Goal: Task Accomplishment & Management: Manage account settings

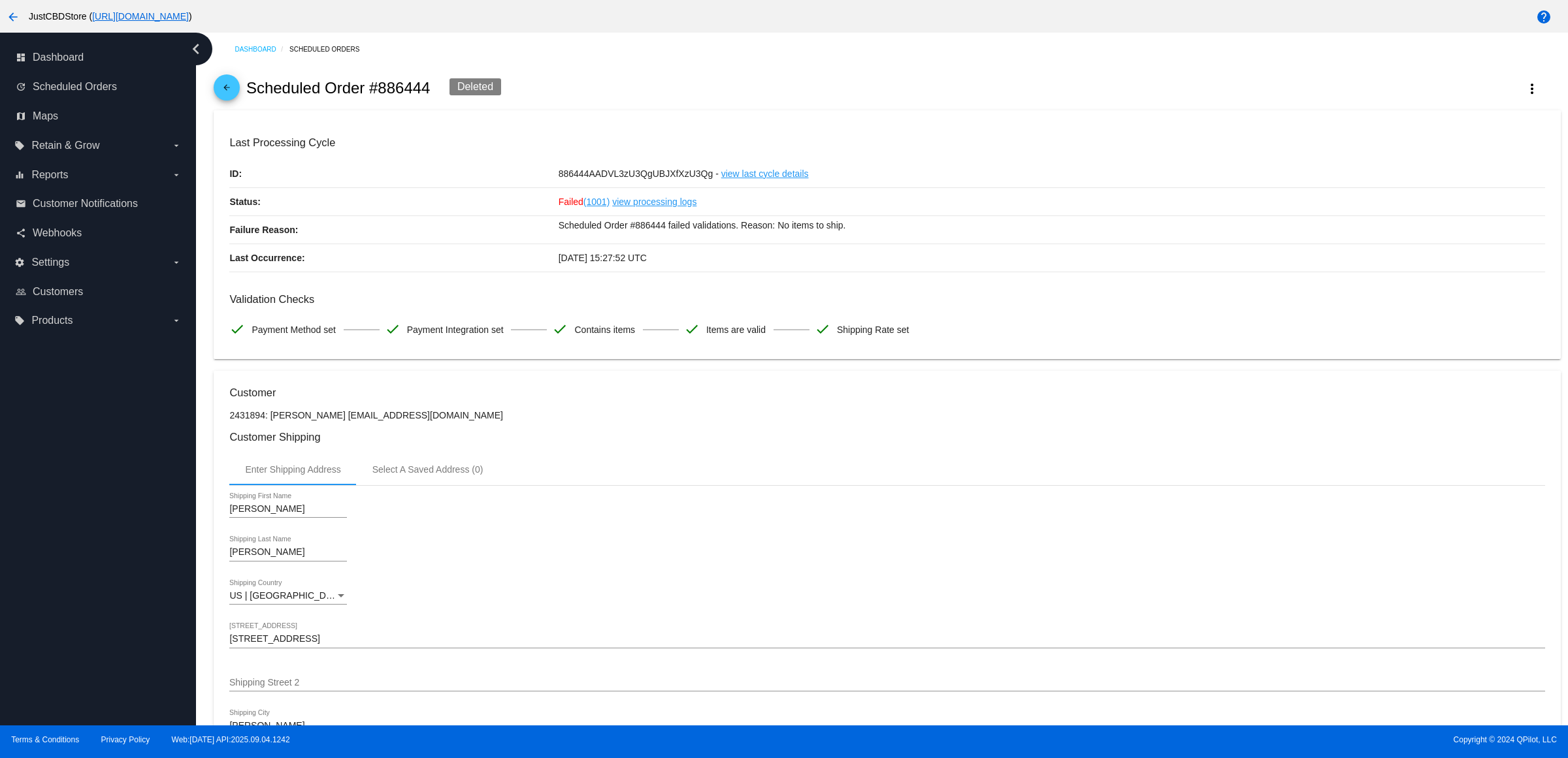
click at [226, 98] on mat-icon "arrow_back" at bounding box center [227, 91] width 16 height 16
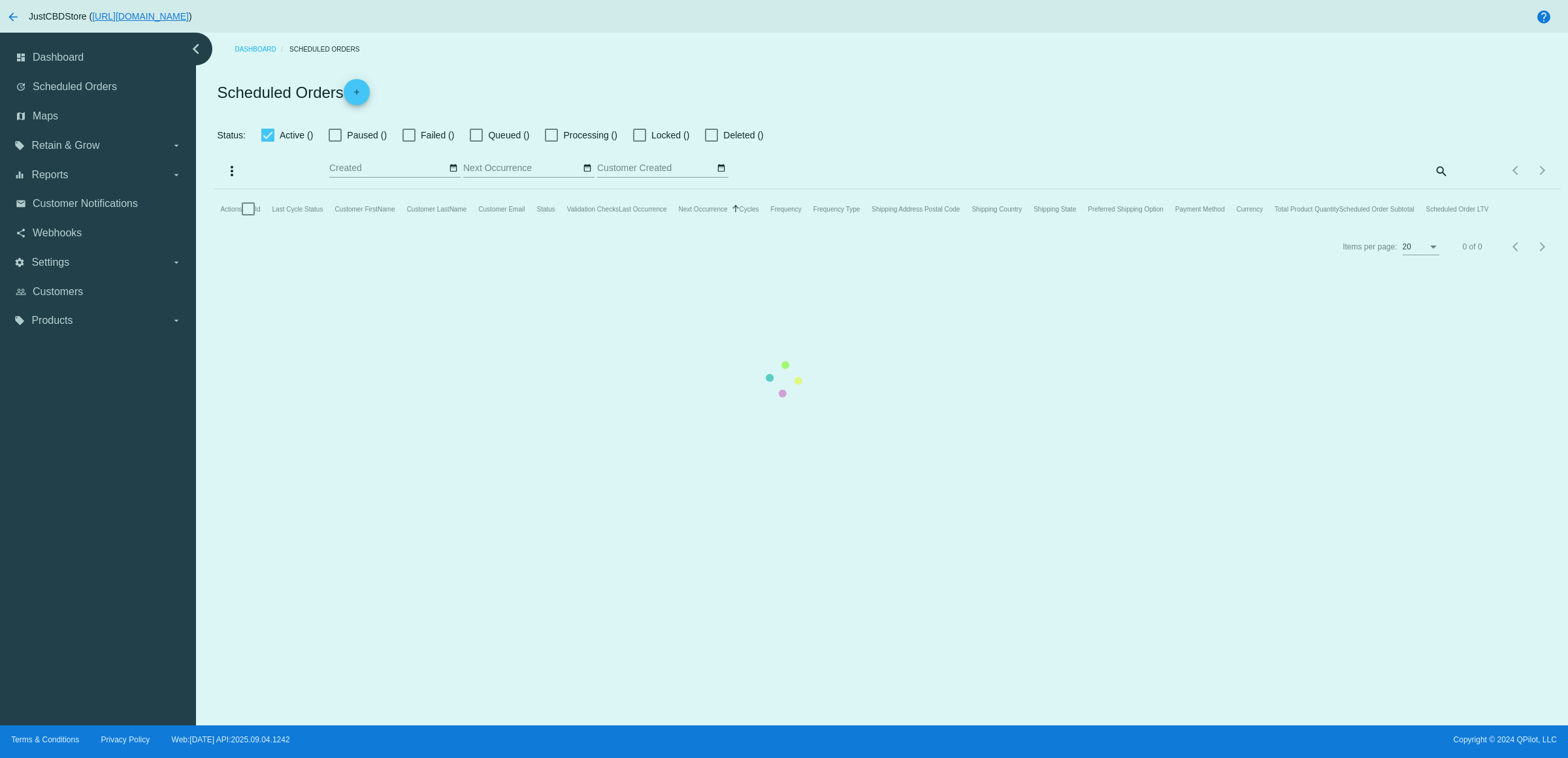
checkbox input "true"
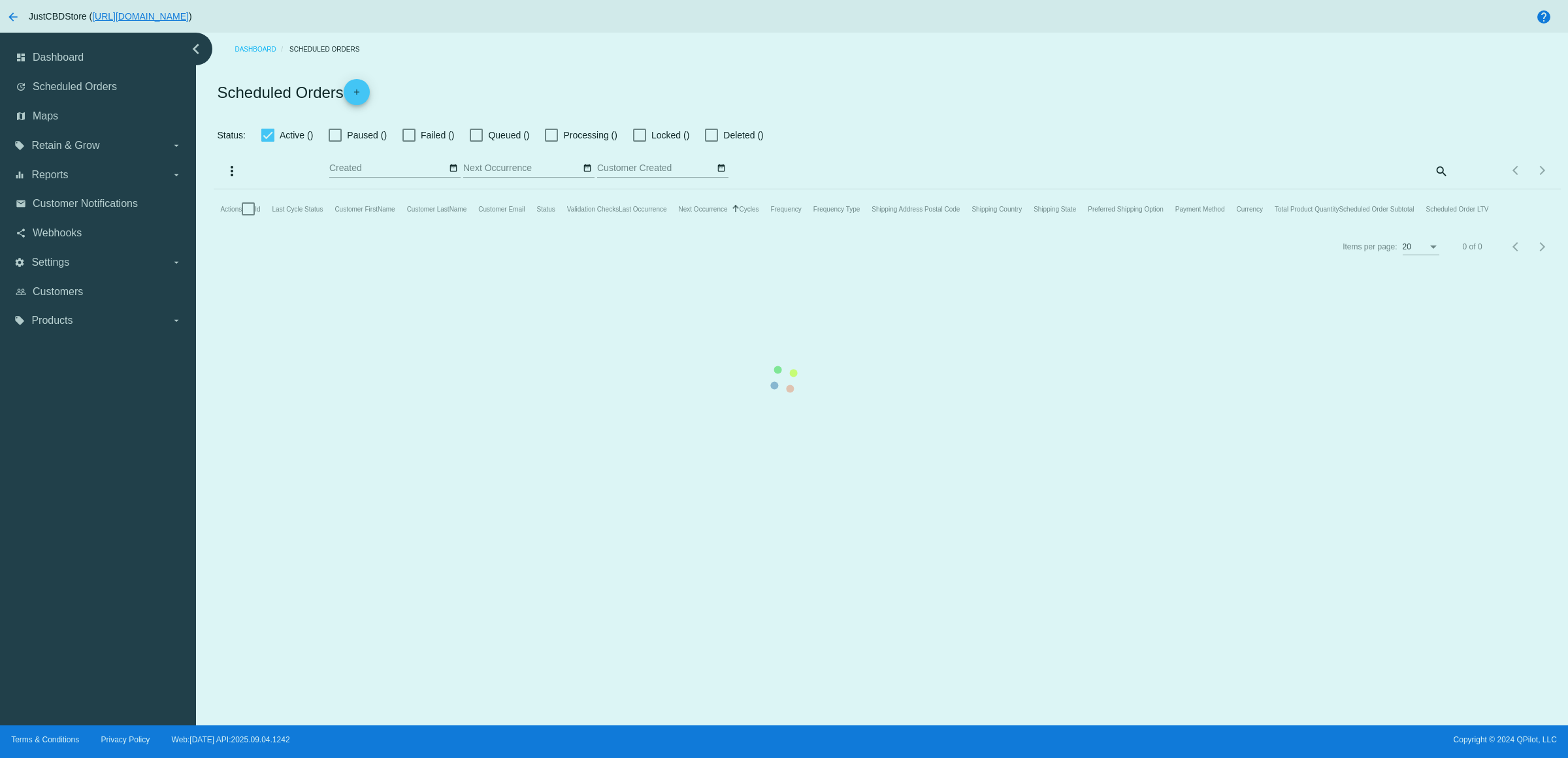
checkbox input "true"
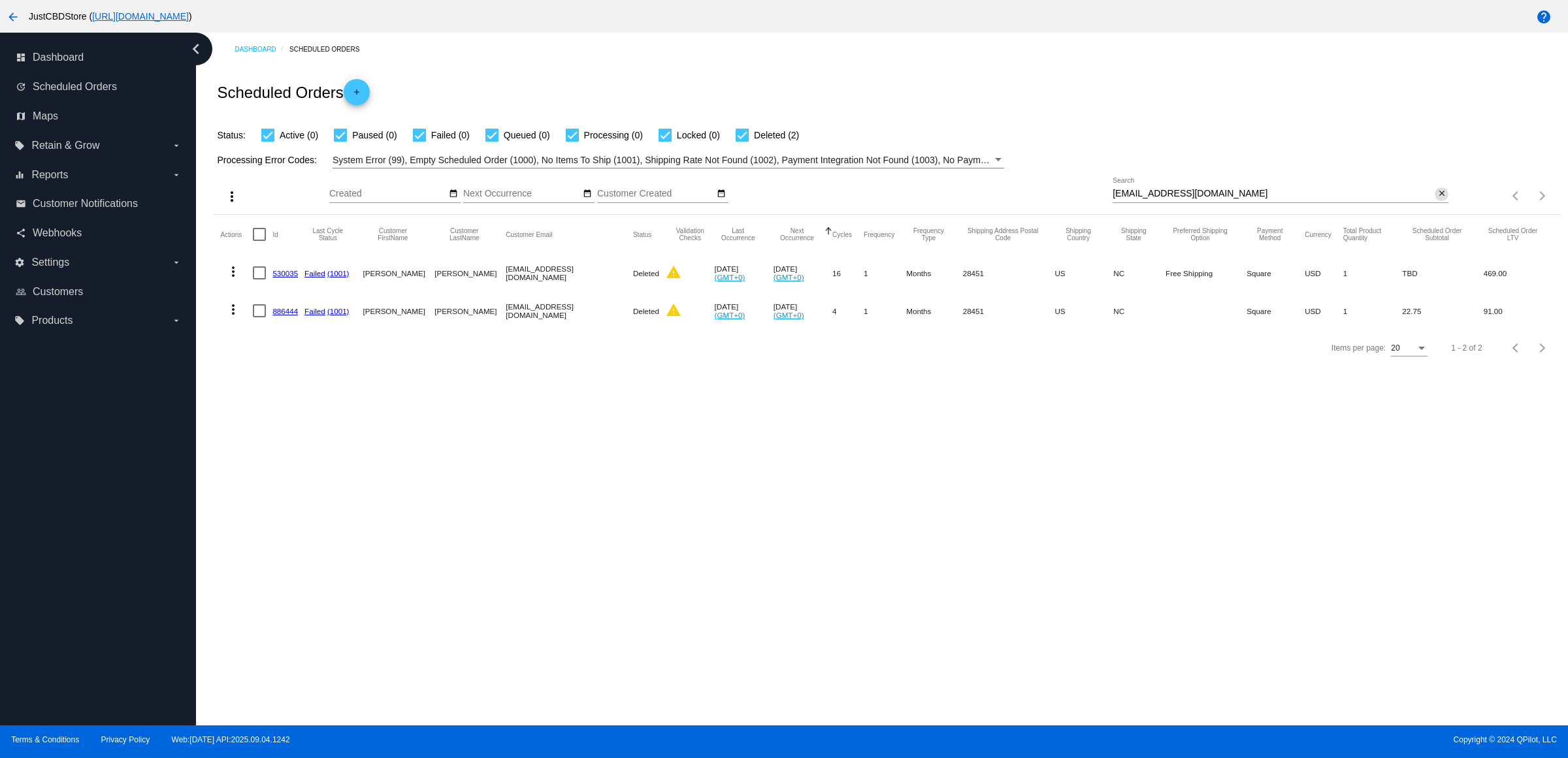
click at [1439, 199] on mat-icon "close" at bounding box center [1442, 193] width 9 height 11
click at [1441, 206] on mat-icon "search" at bounding box center [1441, 196] width 16 height 20
click at [1441, 199] on input "Search" at bounding box center [1280, 193] width 336 height 11
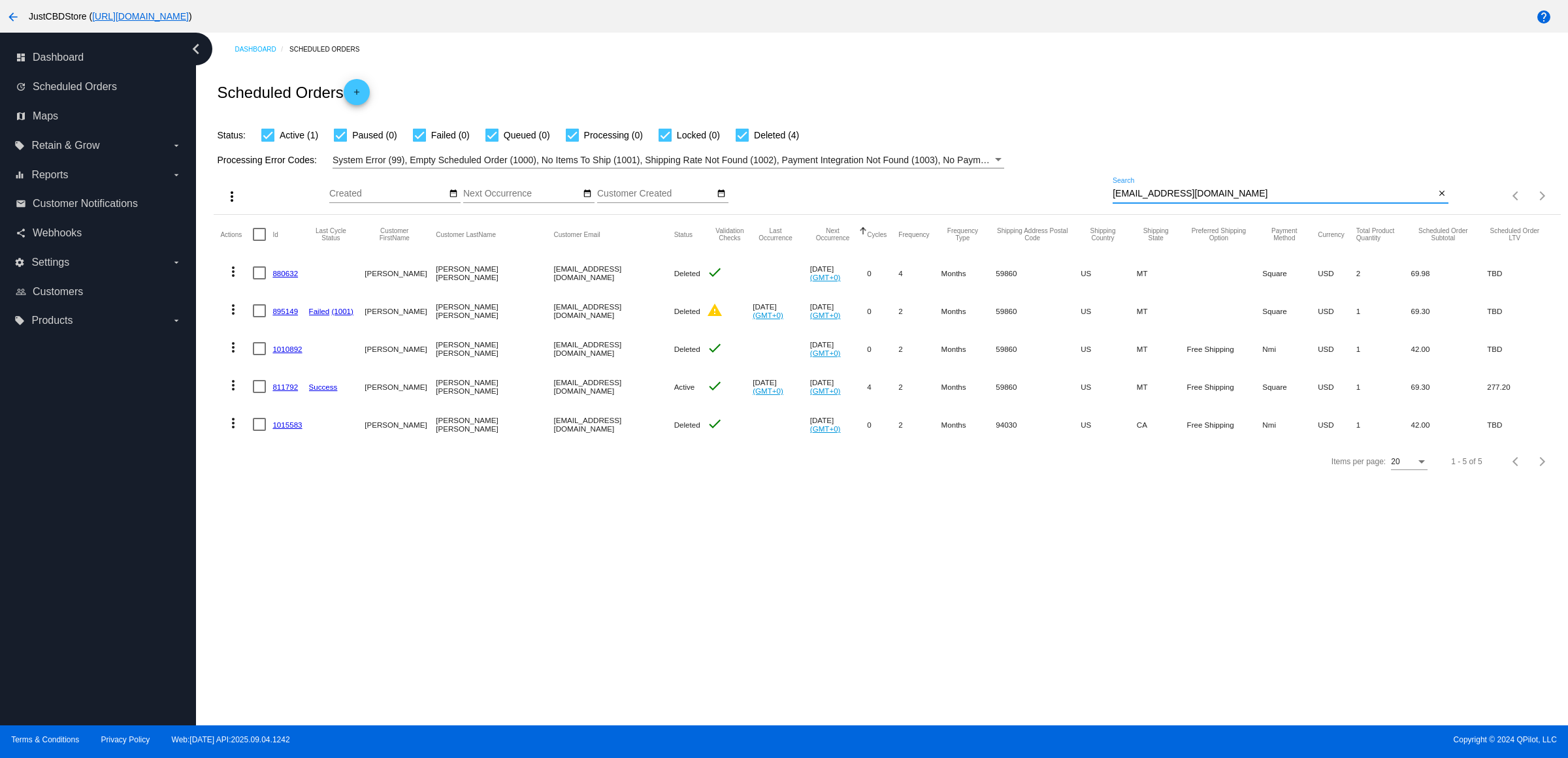
type input "[EMAIL_ADDRESS][DOMAIN_NAME]"
click at [1037, 626] on div "Dashboard Scheduled Orders Scheduled Orders add Status: Active (1) Paused (0) F…" at bounding box center [883, 379] width 1372 height 693
click at [246, 397] on button "more_vert" at bounding box center [233, 384] width 26 height 26
click at [286, 567] on span "Delete" at bounding box center [277, 567] width 26 height 11
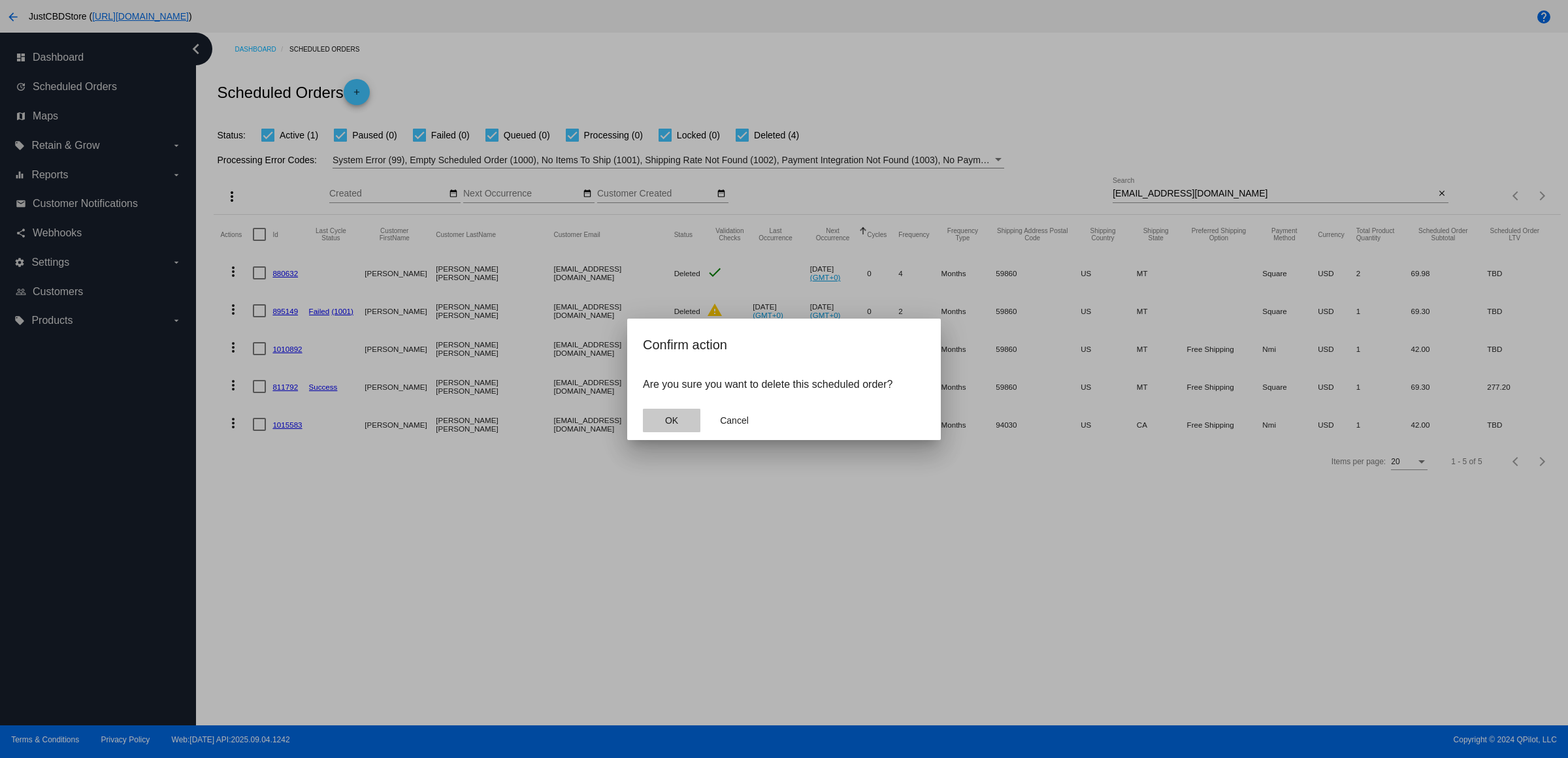
click at [675, 433] on button "OK" at bounding box center [671, 420] width 58 height 24
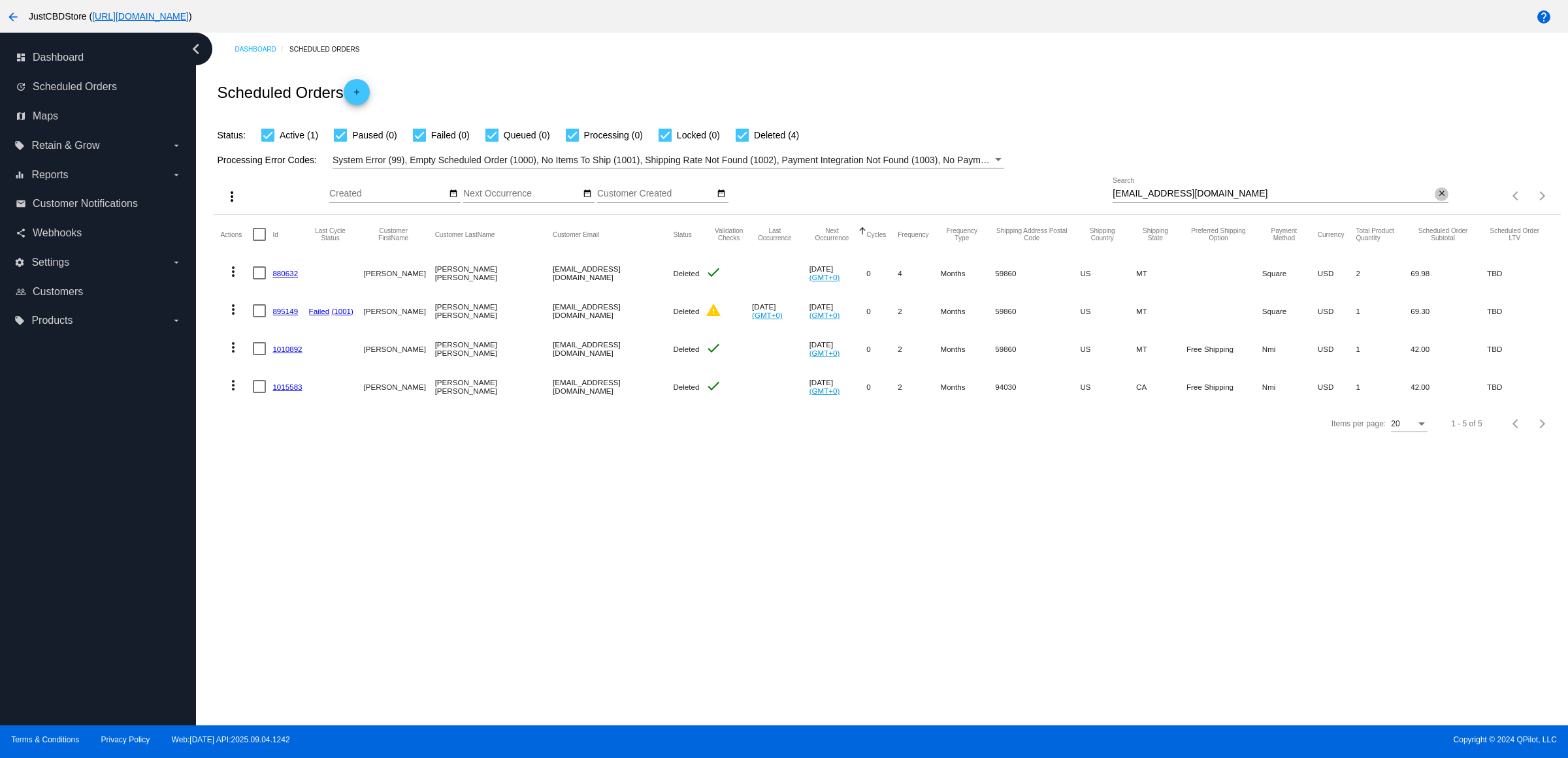
click at [1437, 199] on mat-icon "close" at bounding box center [1442, 193] width 9 height 11
click at [1435, 199] on input "Search" at bounding box center [1280, 193] width 336 height 11
paste input "[EMAIL_ADDRESS][DOMAIN_NAME]"
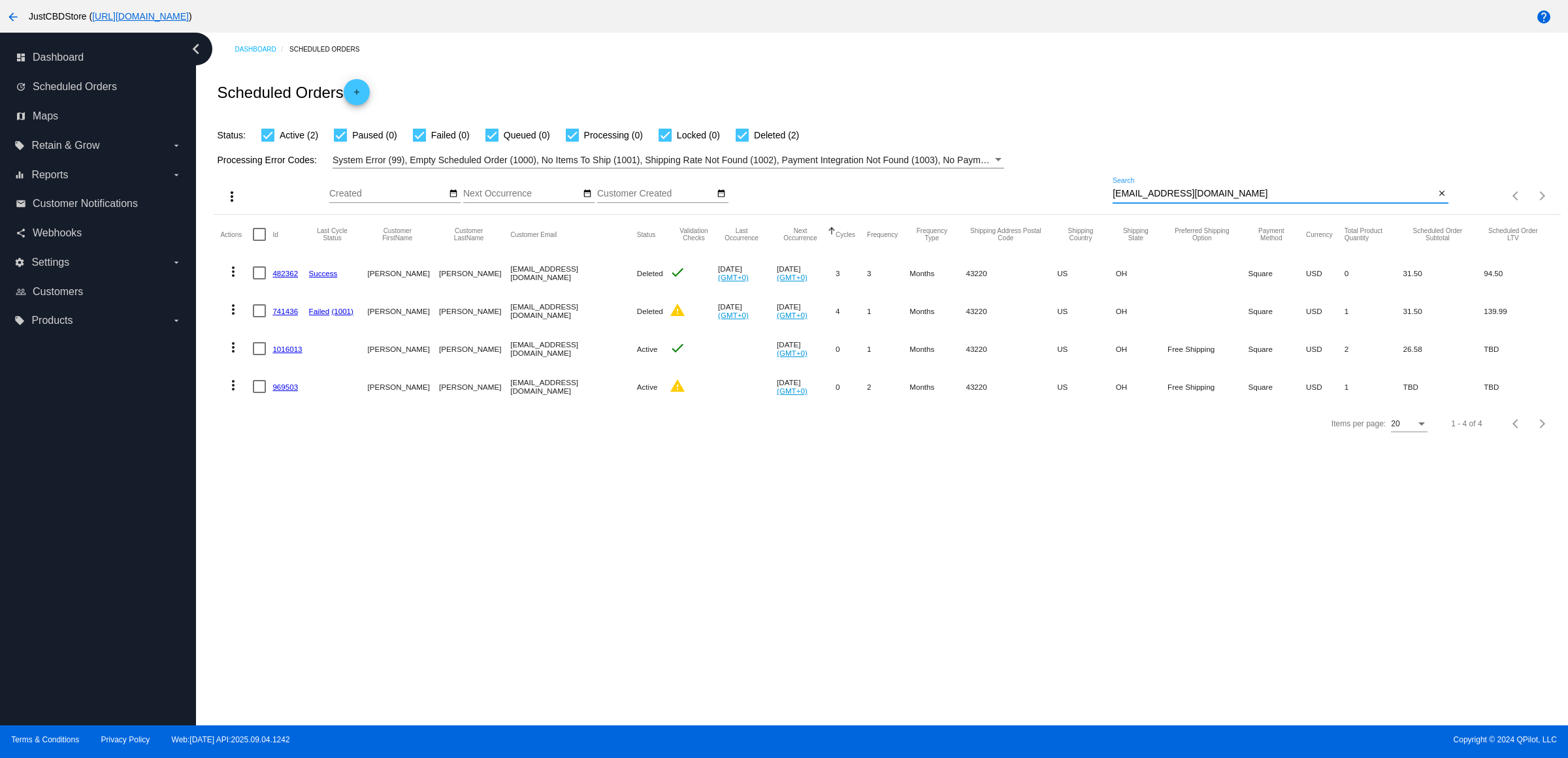
type input "[EMAIL_ADDRESS][DOMAIN_NAME]"
click at [296, 405] on mat-cell "969503" at bounding box center [291, 386] width 36 height 38
click at [298, 391] on link "969503" at bounding box center [286, 387] width 26 height 9
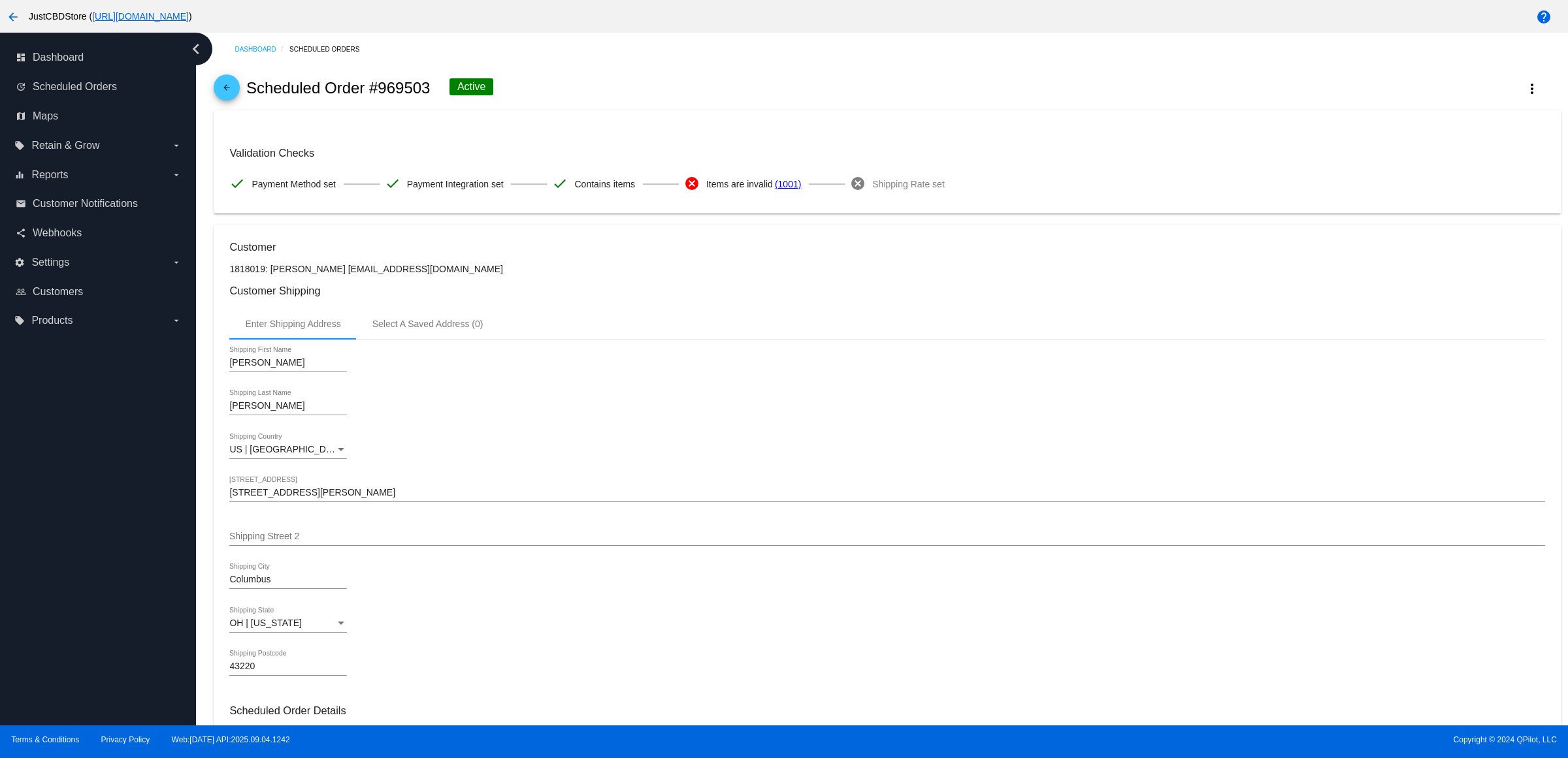
click at [233, 98] on mat-icon "arrow_back" at bounding box center [227, 91] width 16 height 16
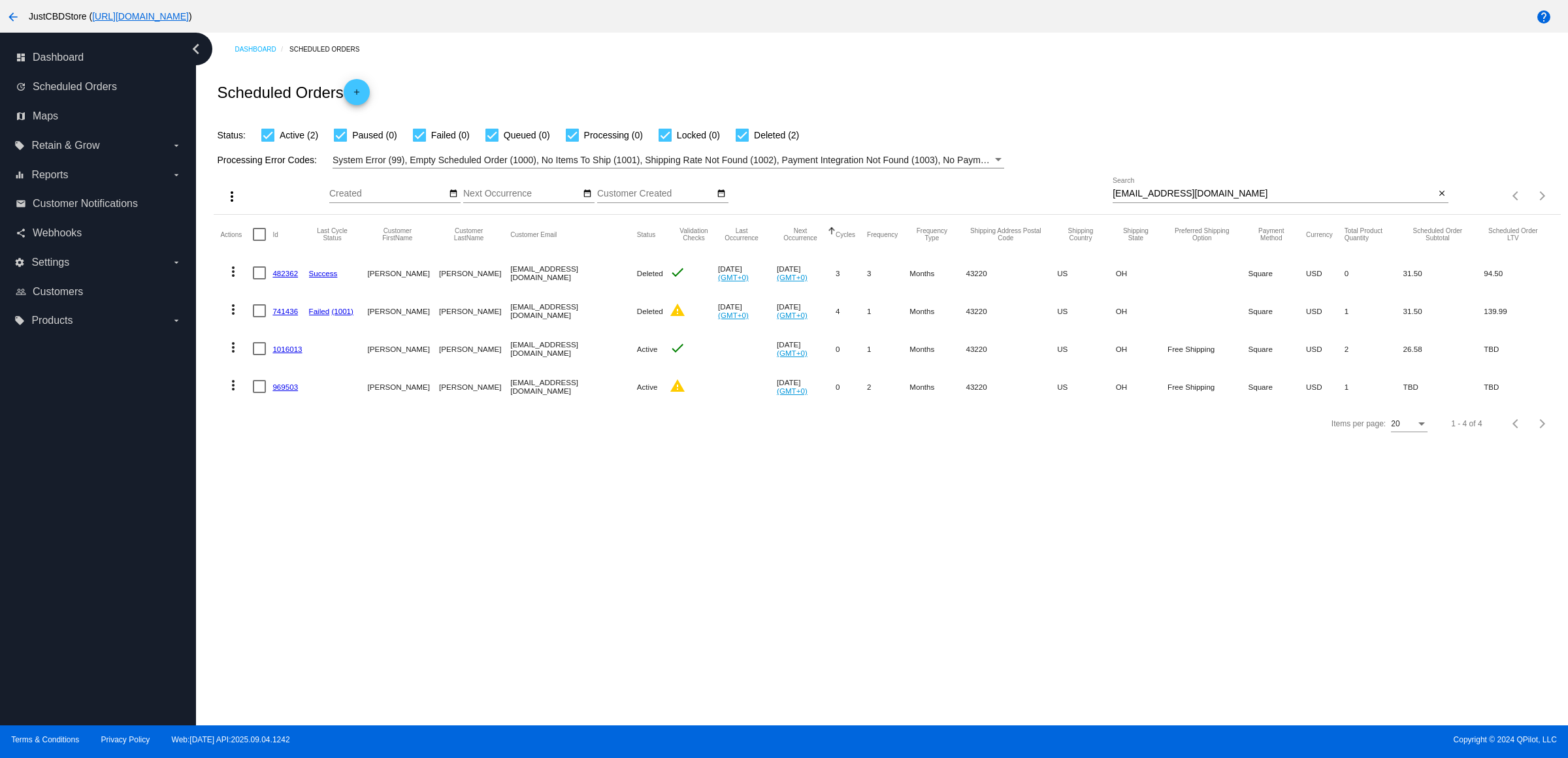
click at [308, 368] on mat-cell "1016013" at bounding box center [291, 348] width 36 height 38
click at [302, 353] on link "1016013" at bounding box center [287, 349] width 29 height 9
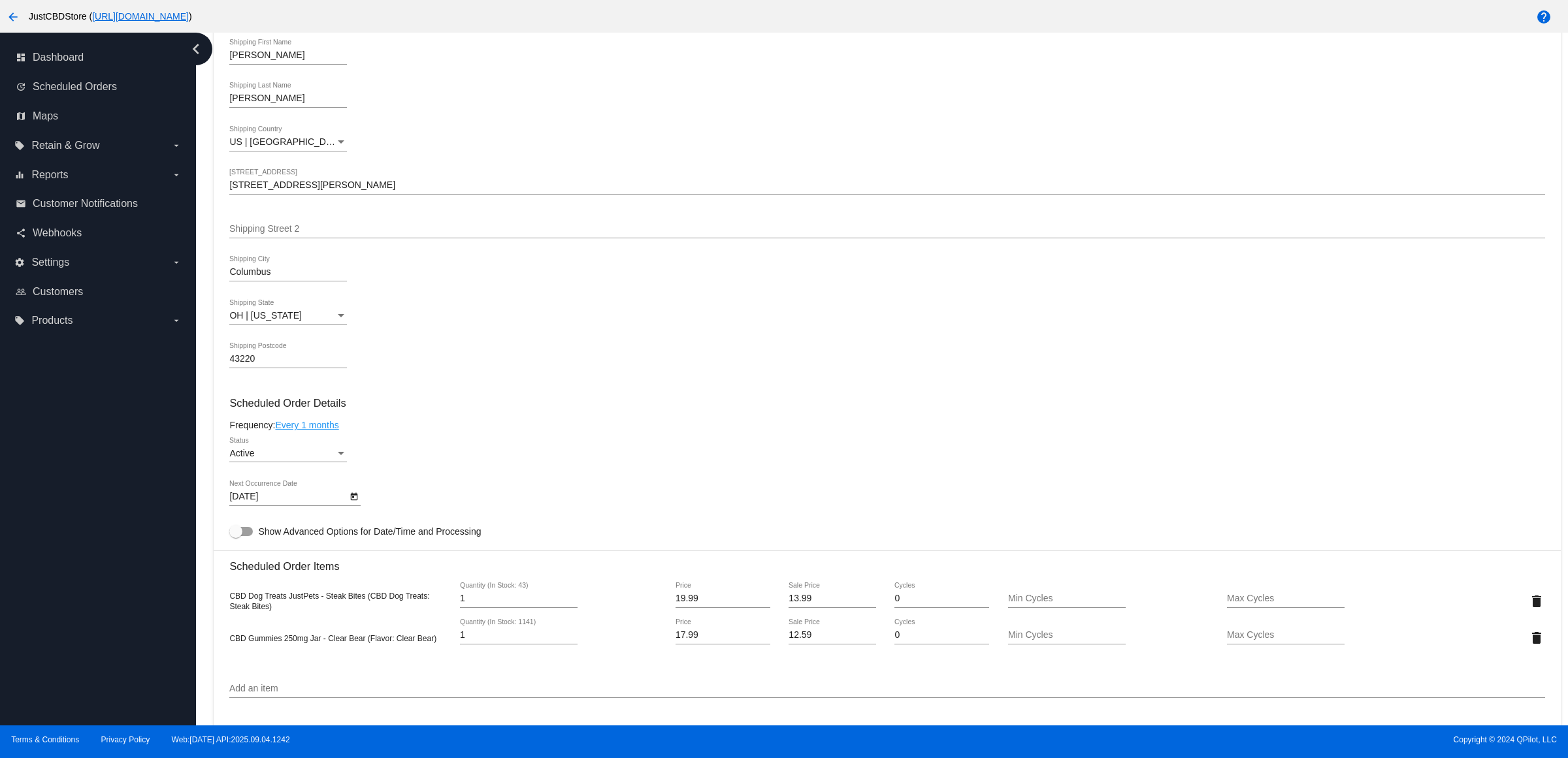
scroll to position [572, 0]
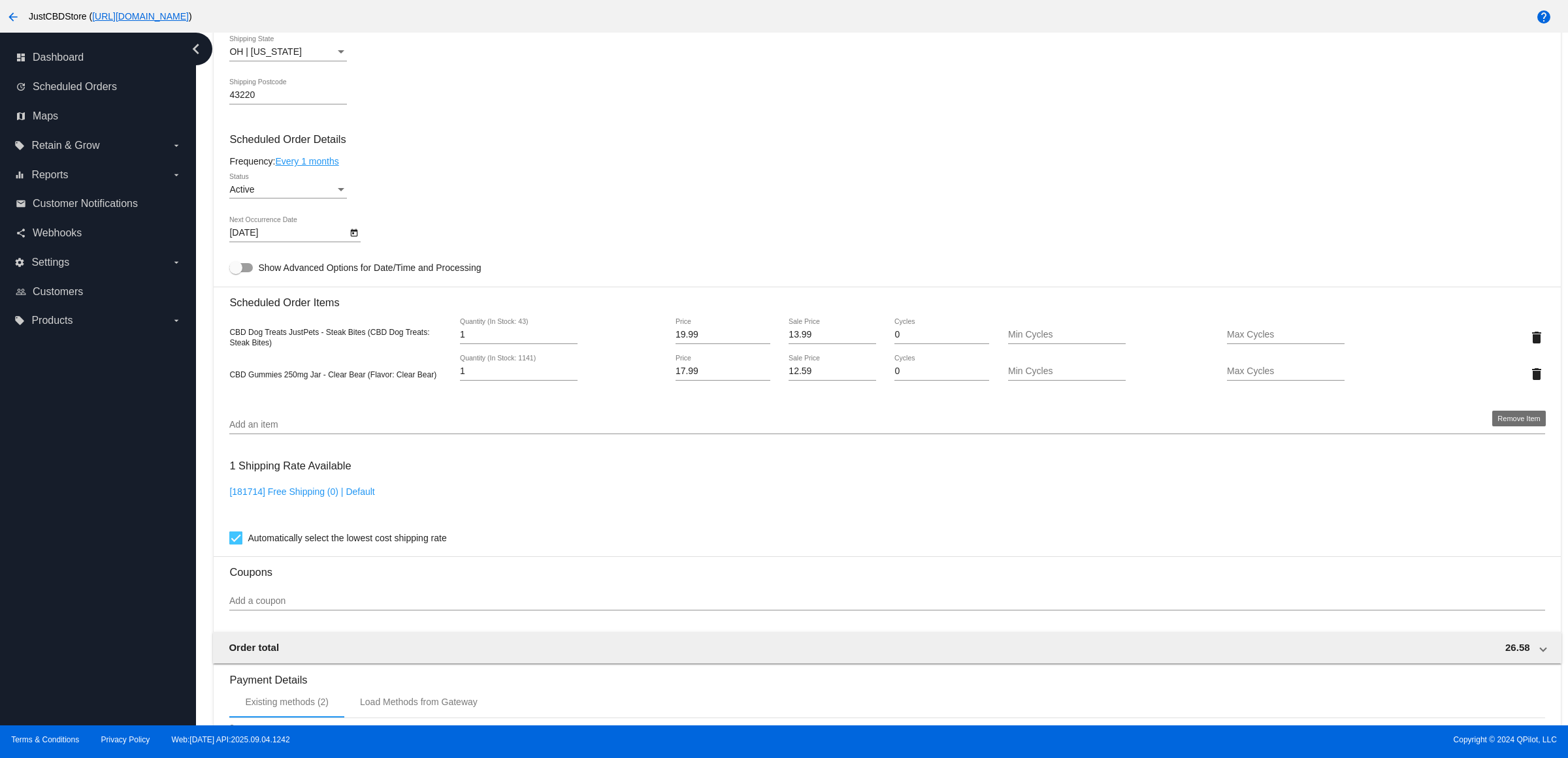
drag, startPoint x: 1523, startPoint y: 386, endPoint x: 1516, endPoint y: 385, distance: 7.1
click at [1529, 382] on mat-icon "delete" at bounding box center [1537, 374] width 16 height 16
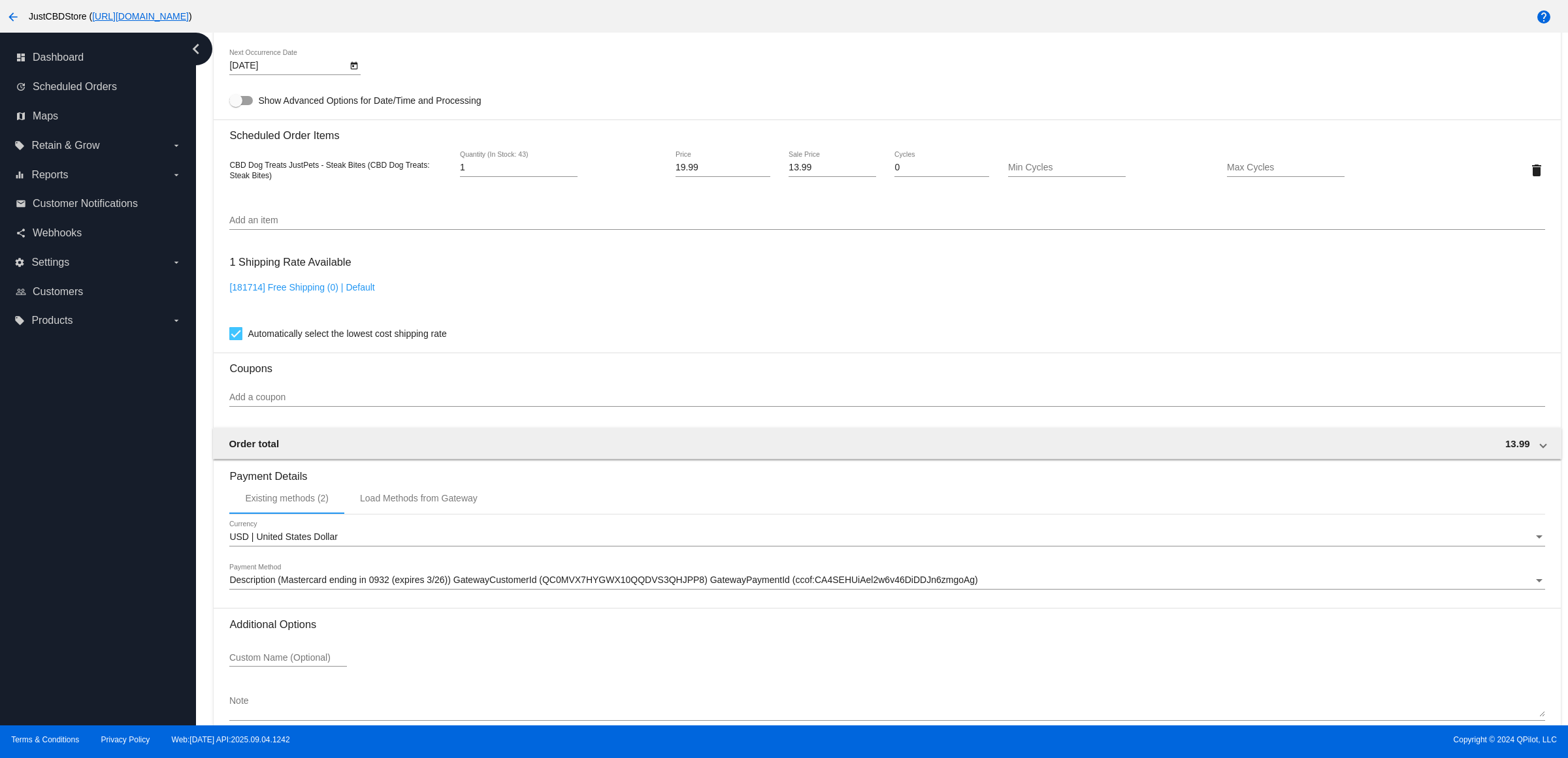
scroll to position [820, 0]
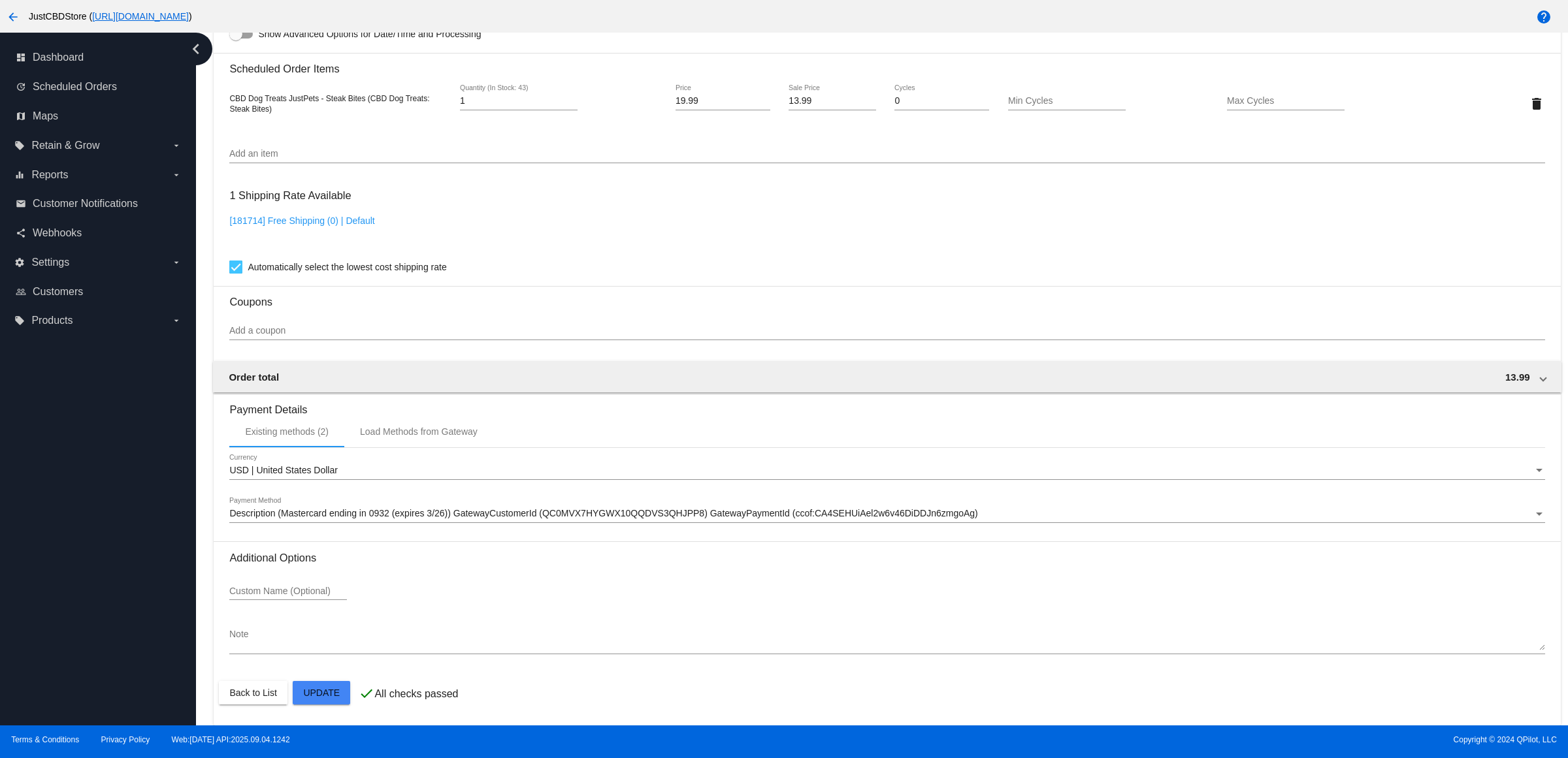
click at [335, 699] on mat-card "Customer 1818019: [PERSON_NAME] [EMAIL_ADDRESS][DOMAIN_NAME] Customer Shipping …" at bounding box center [887, 73] width 1347 height 1306
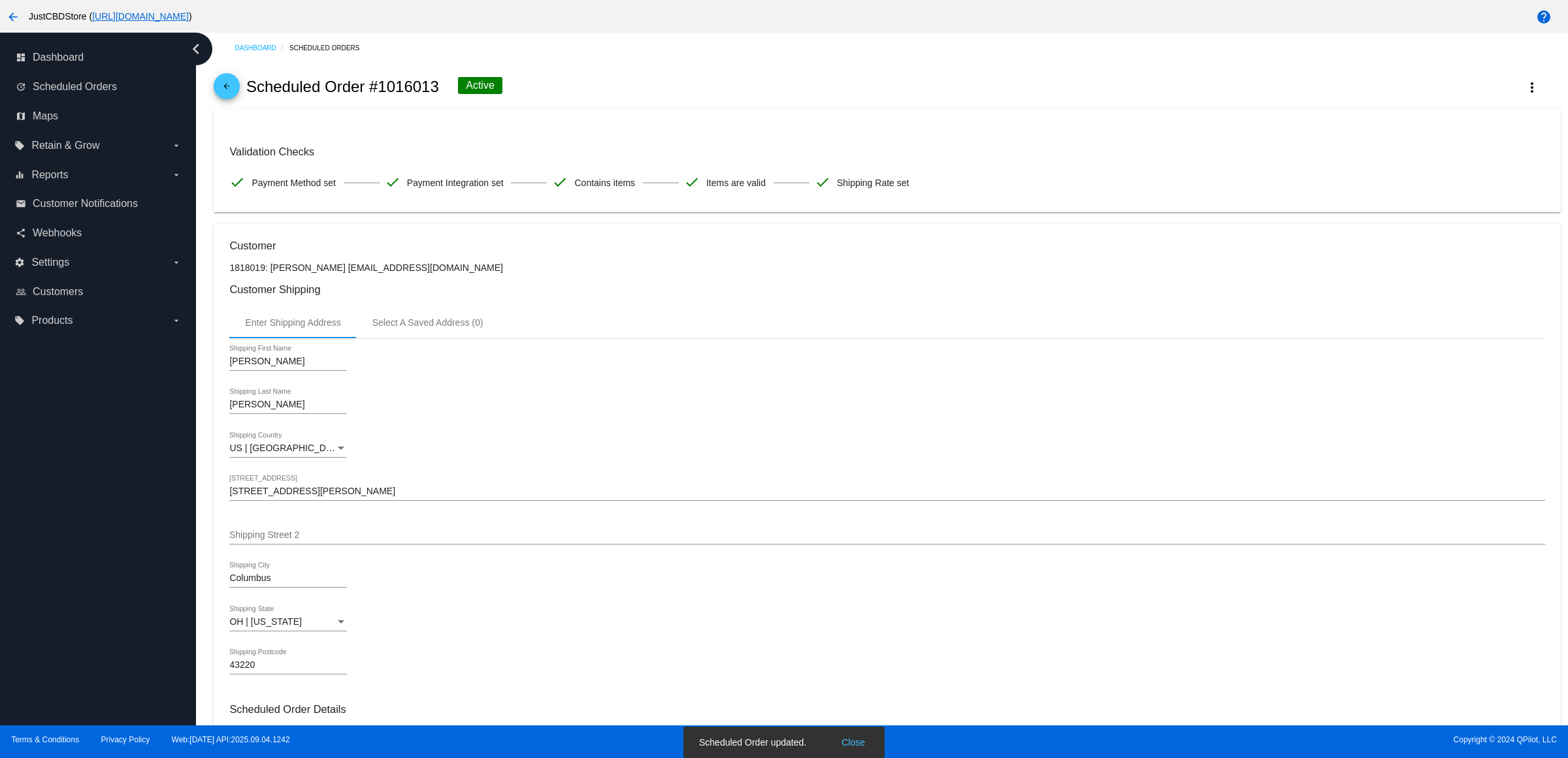
scroll to position [0, 0]
click at [234, 93] on mat-icon "arrow_back" at bounding box center [227, 91] width 16 height 16
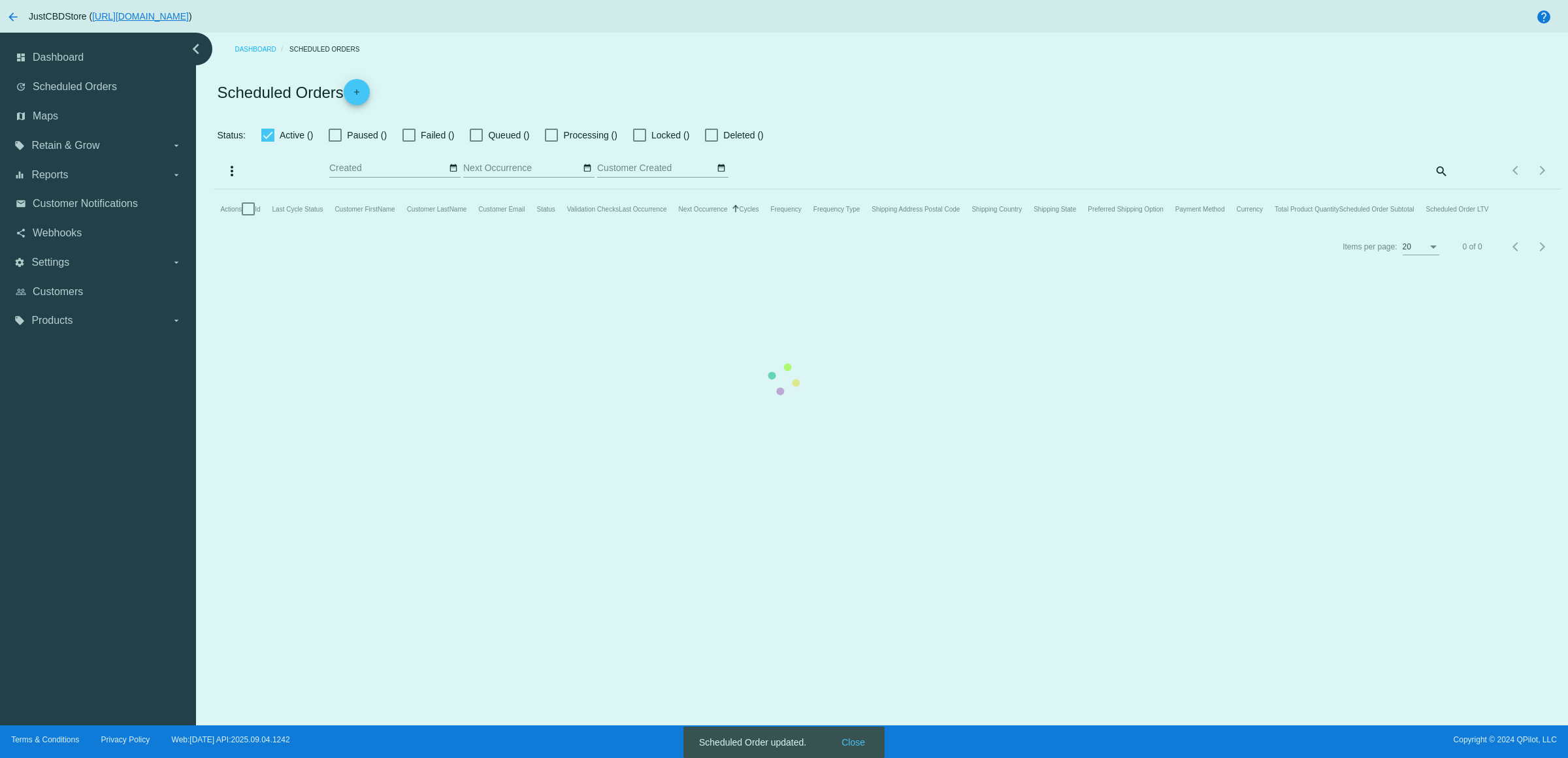
checkbox input "true"
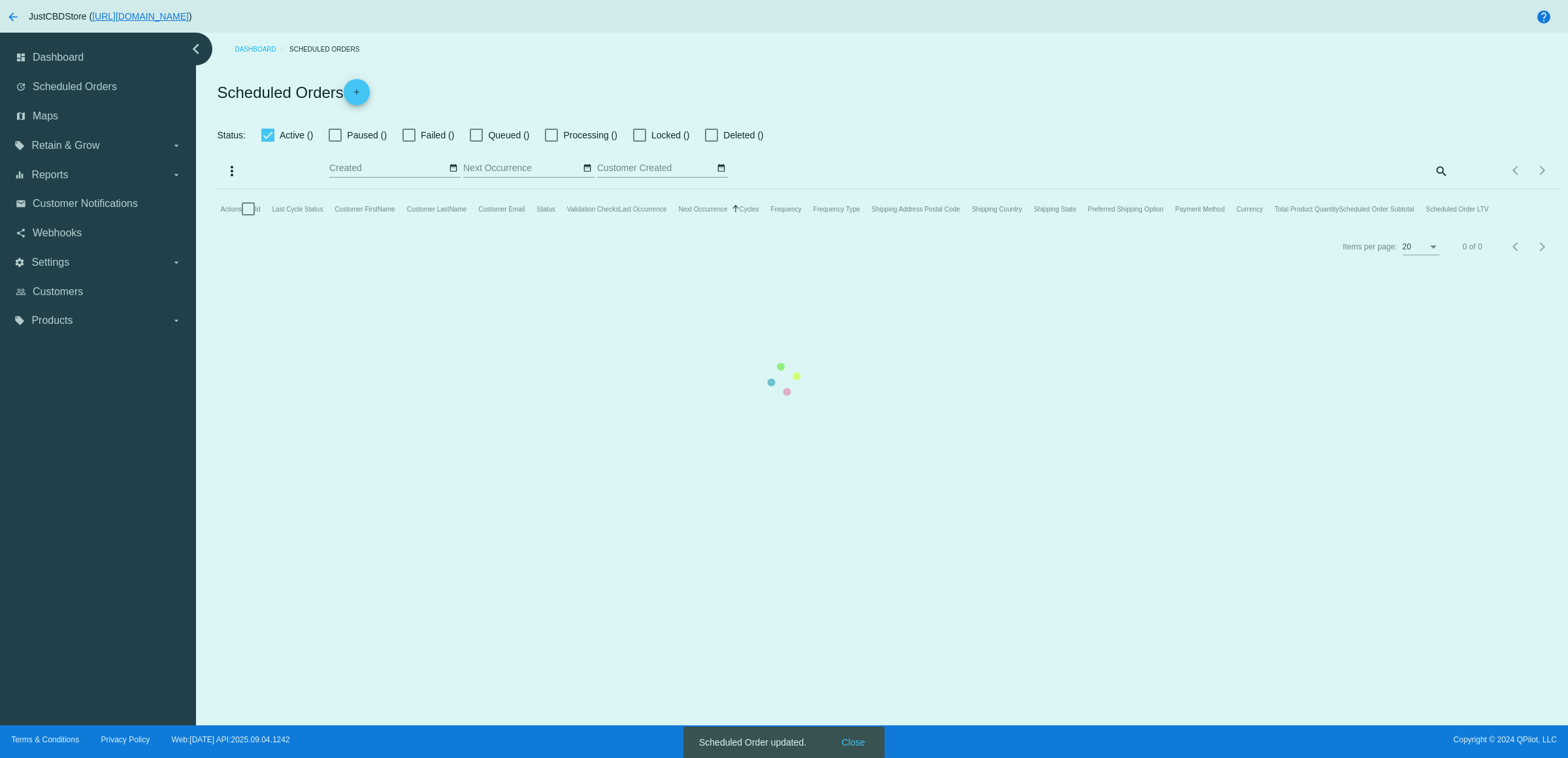
checkbox input "true"
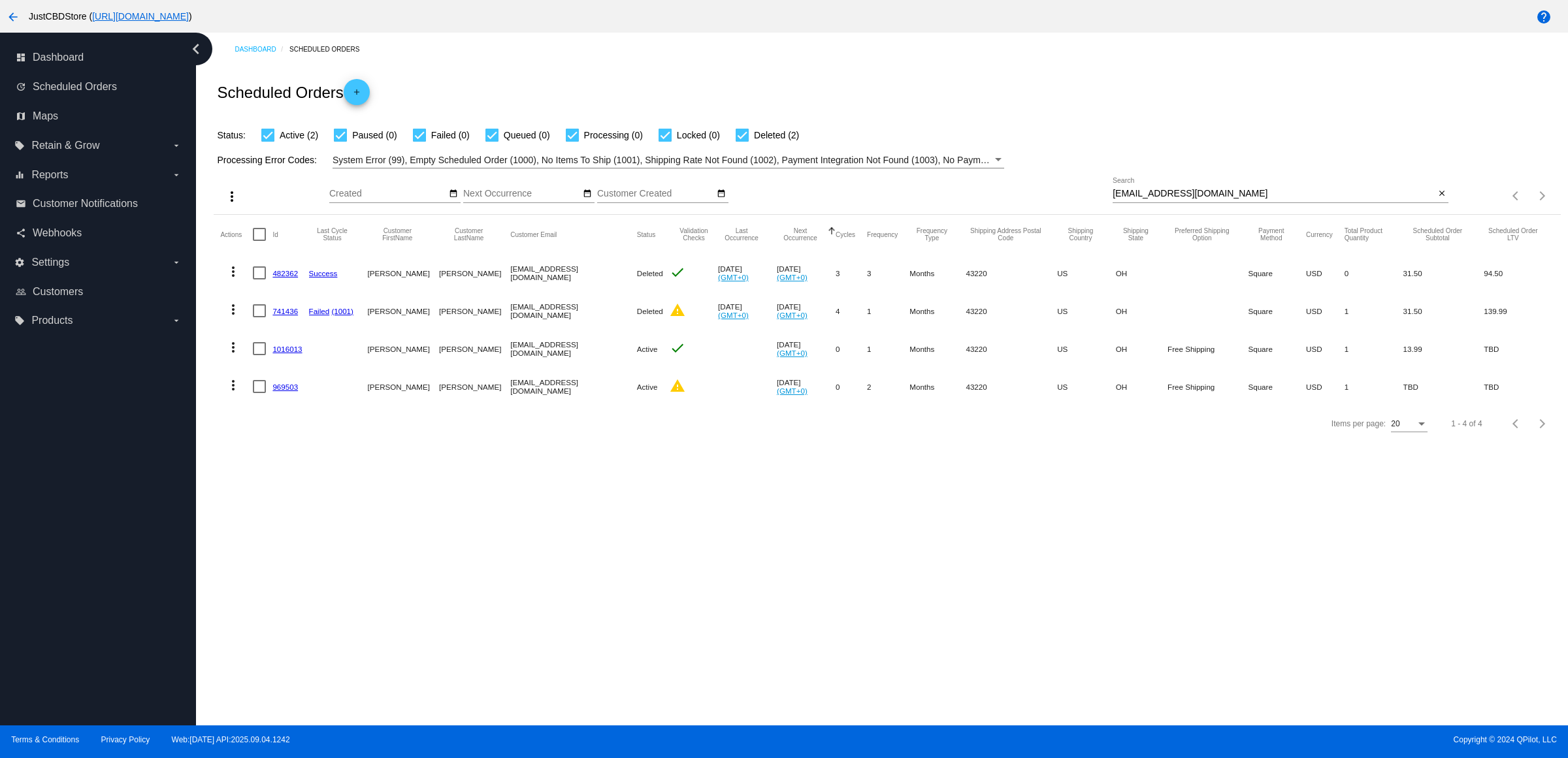
click at [298, 391] on link "969503" at bounding box center [286, 387] width 26 height 9
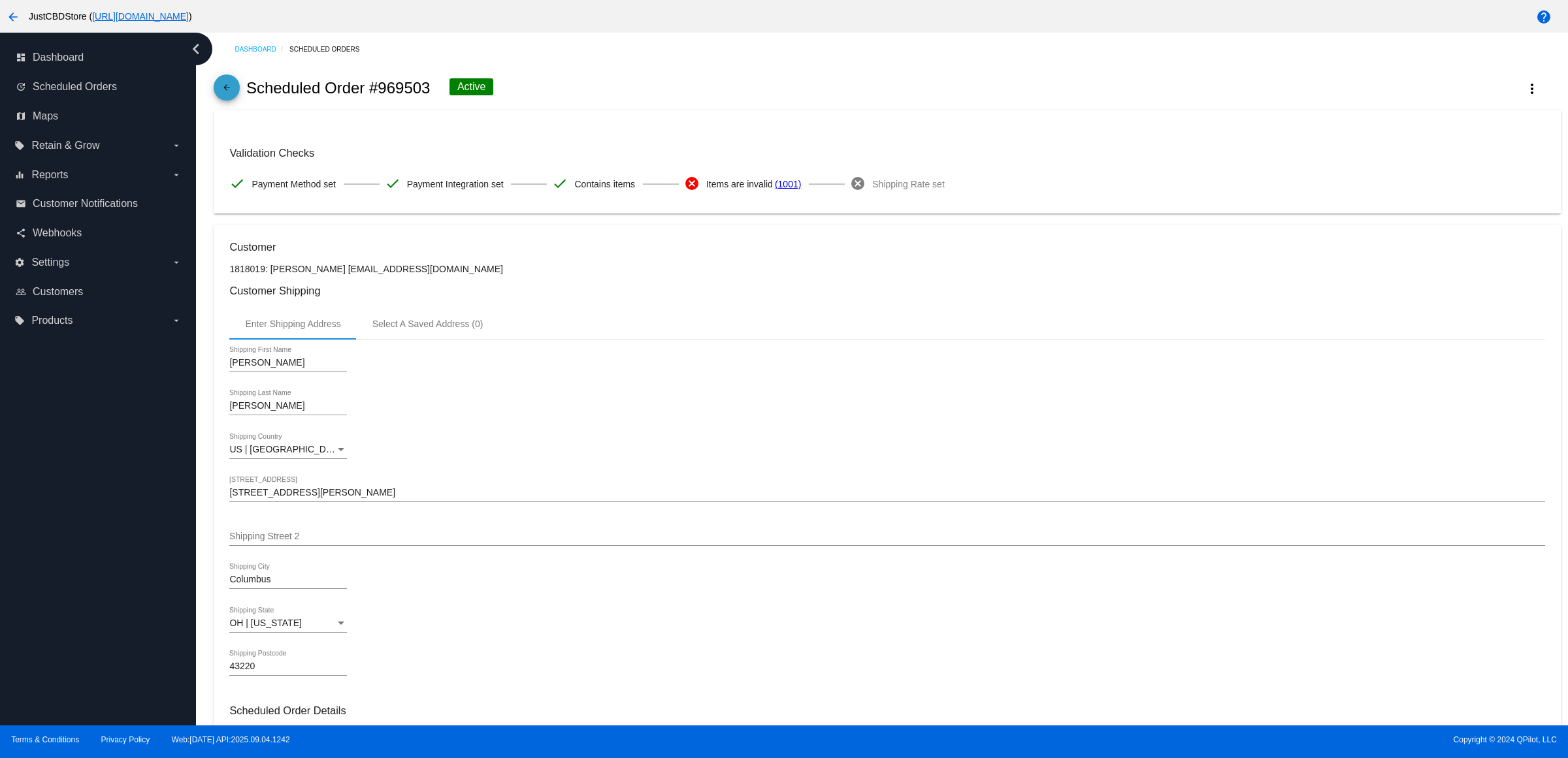
click at [231, 98] on mat-icon "arrow_back" at bounding box center [227, 91] width 16 height 16
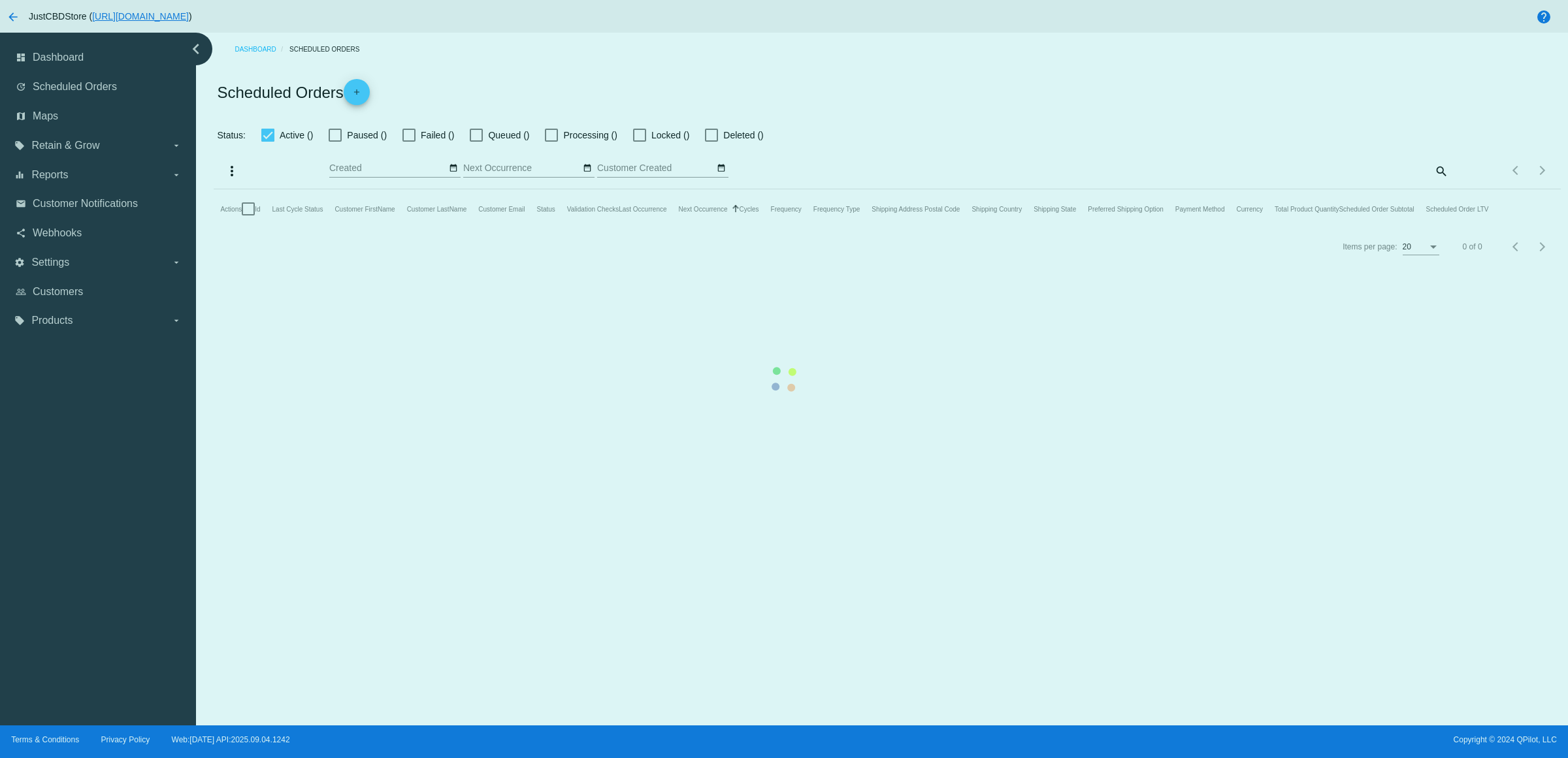
checkbox input "true"
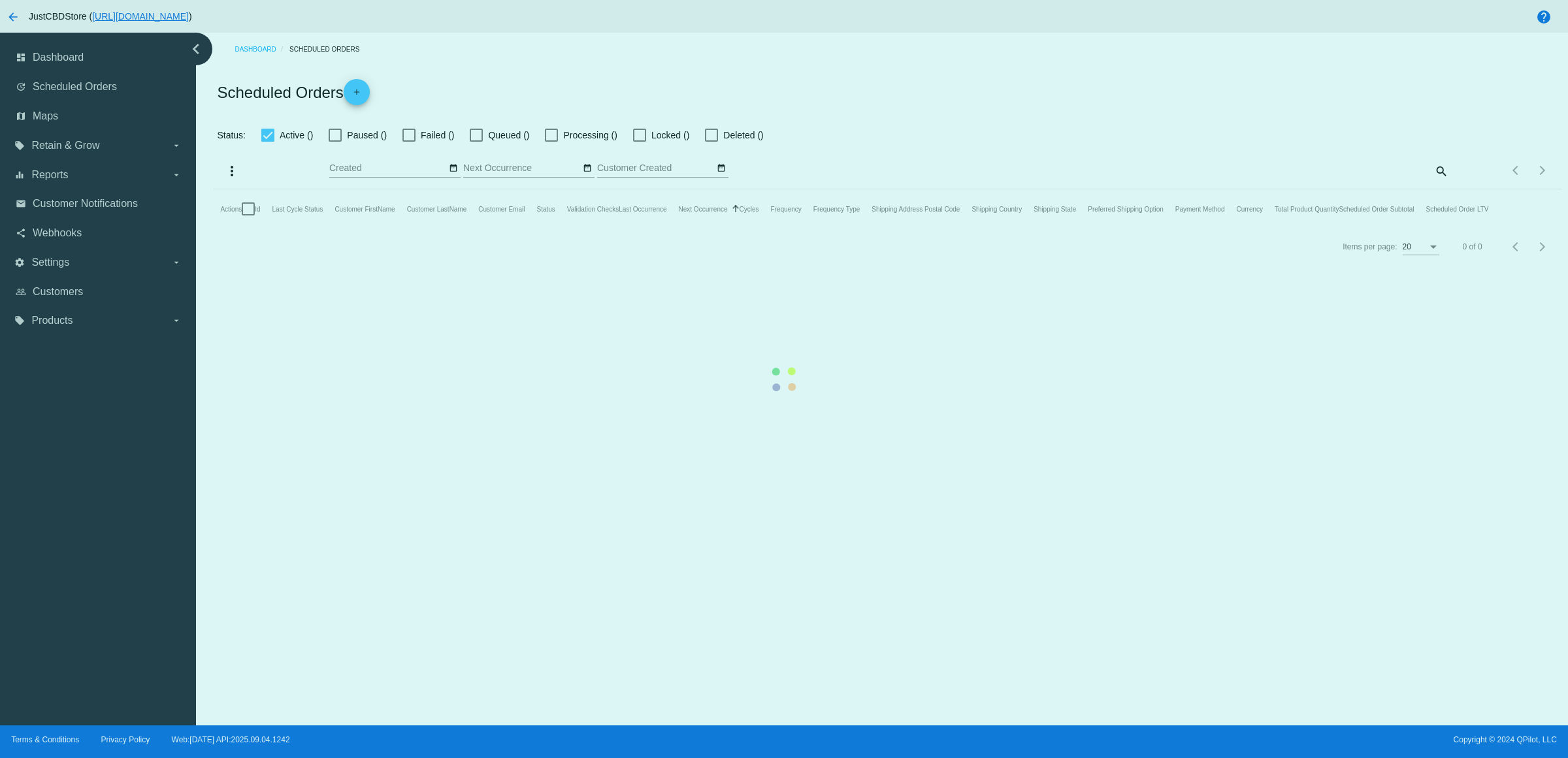
checkbox input "true"
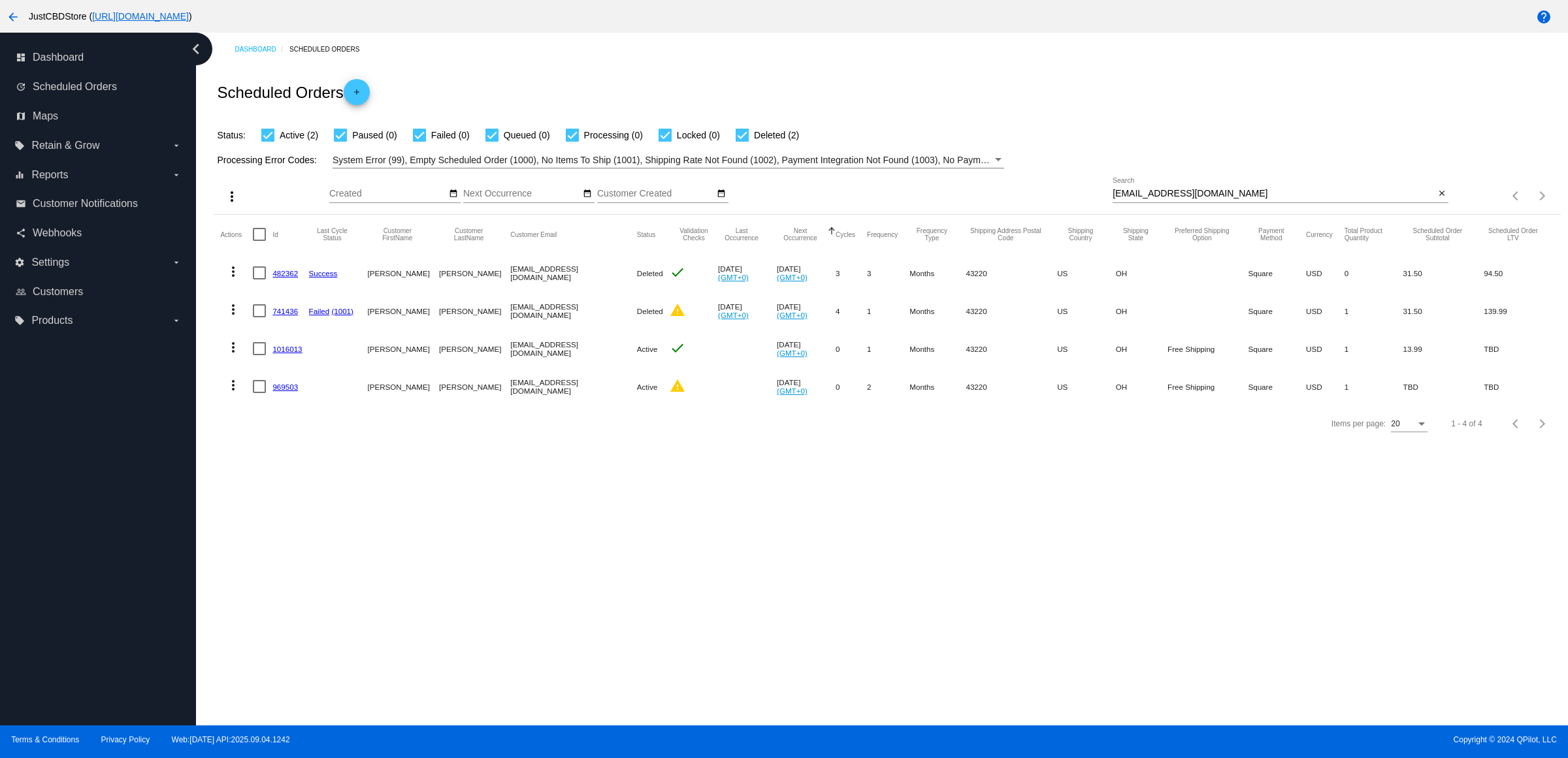
click at [302, 353] on link "1016013" at bounding box center [287, 349] width 29 height 9
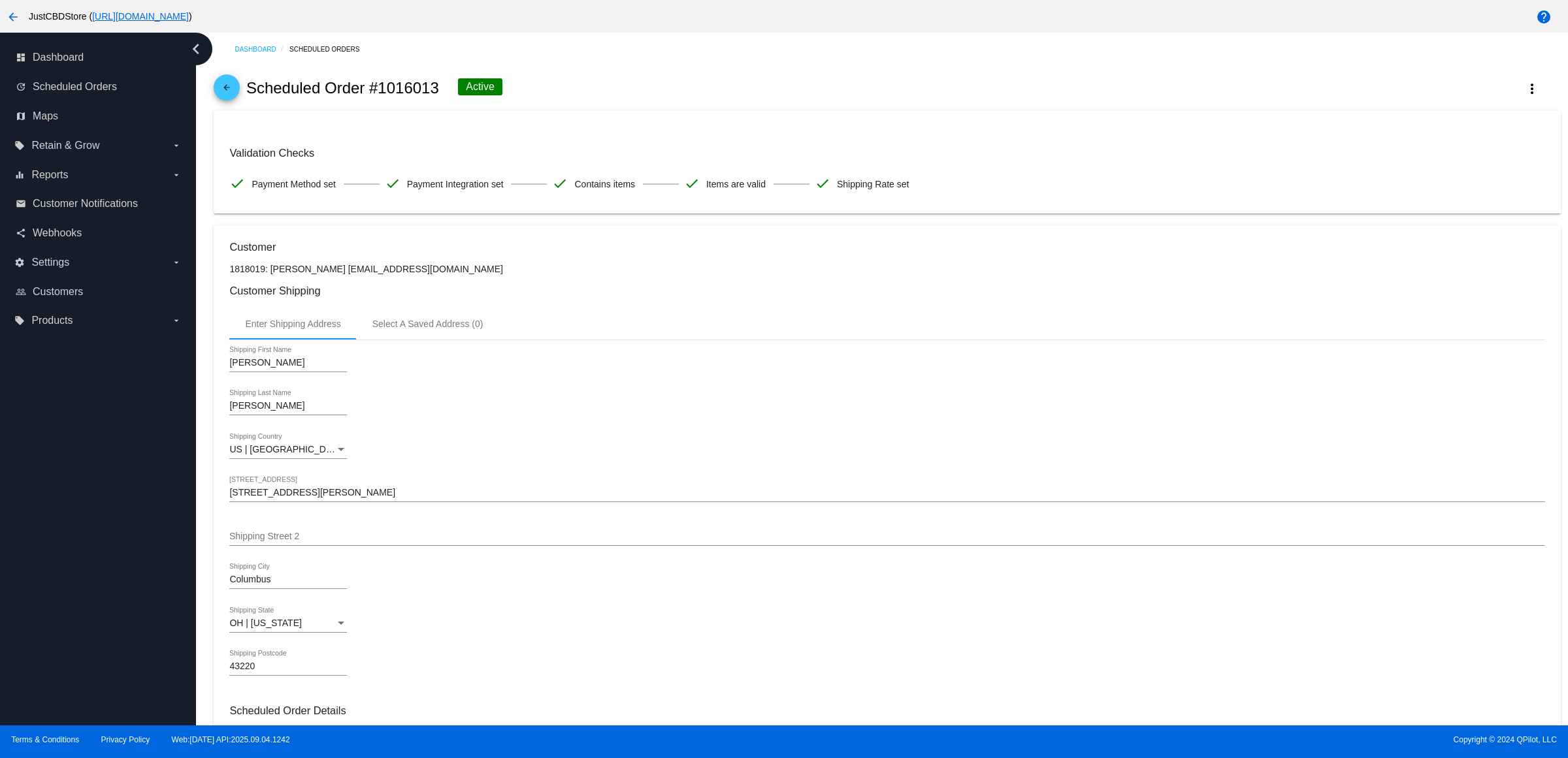
drag, startPoint x: 229, startPoint y: 79, endPoint x: 219, endPoint y: 79, distance: 10.0
click at [223, 79] on div "arrow_back Scheduled Order #1016013 Active more_vert" at bounding box center [887, 88] width 1347 height 44
click at [227, 98] on mat-icon "arrow_back" at bounding box center [227, 91] width 16 height 16
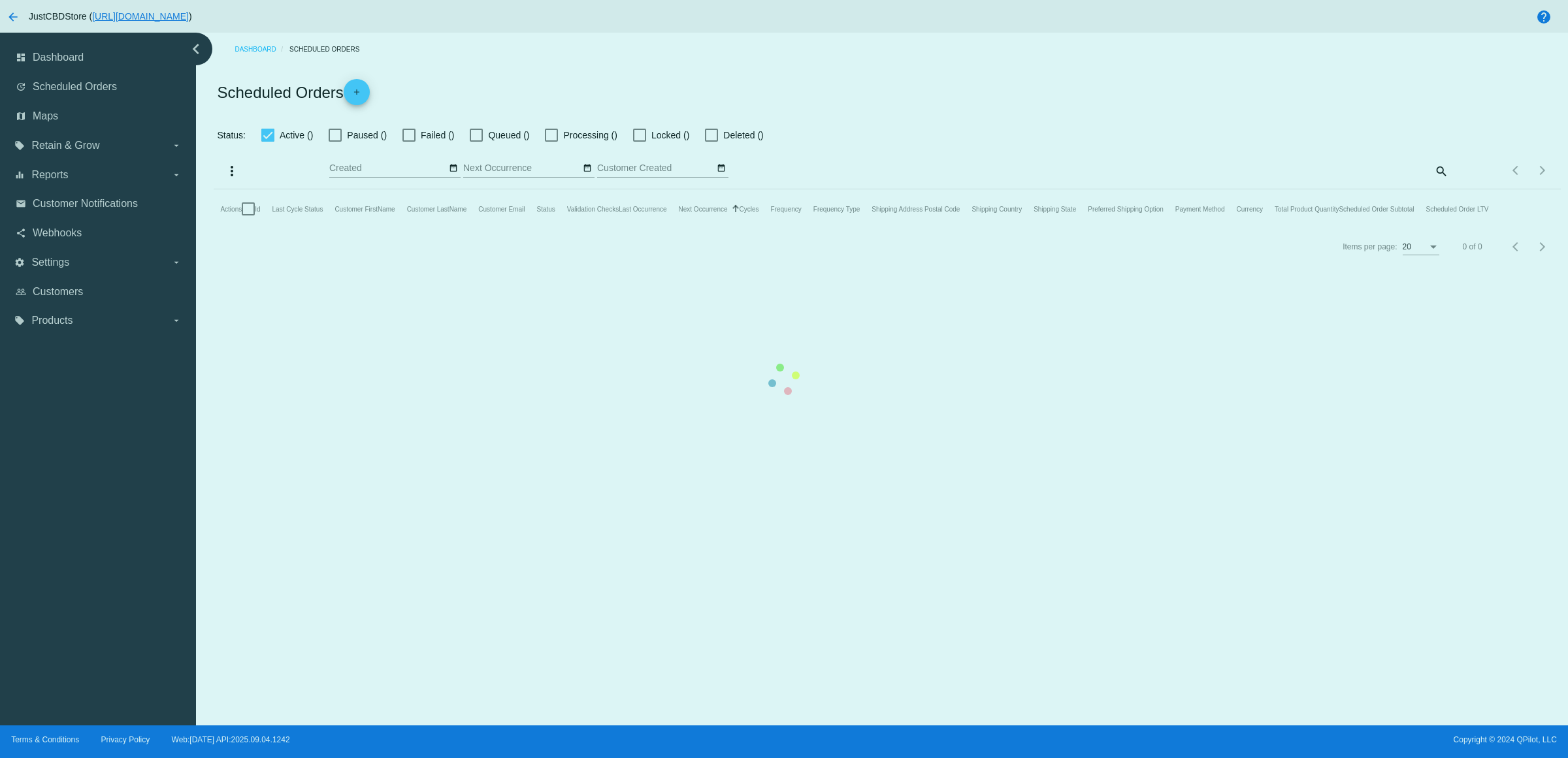
checkbox input "true"
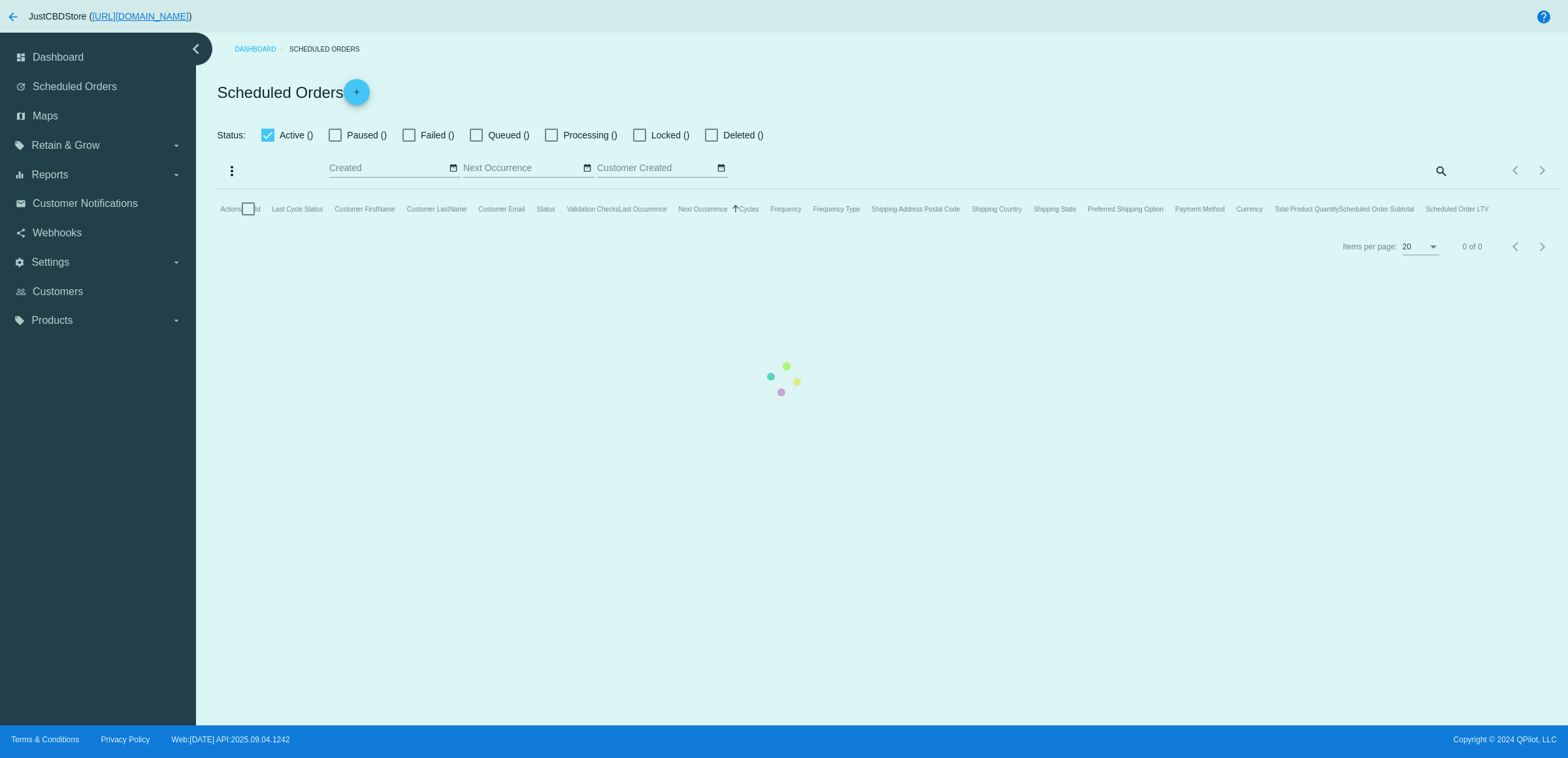
checkbox input "true"
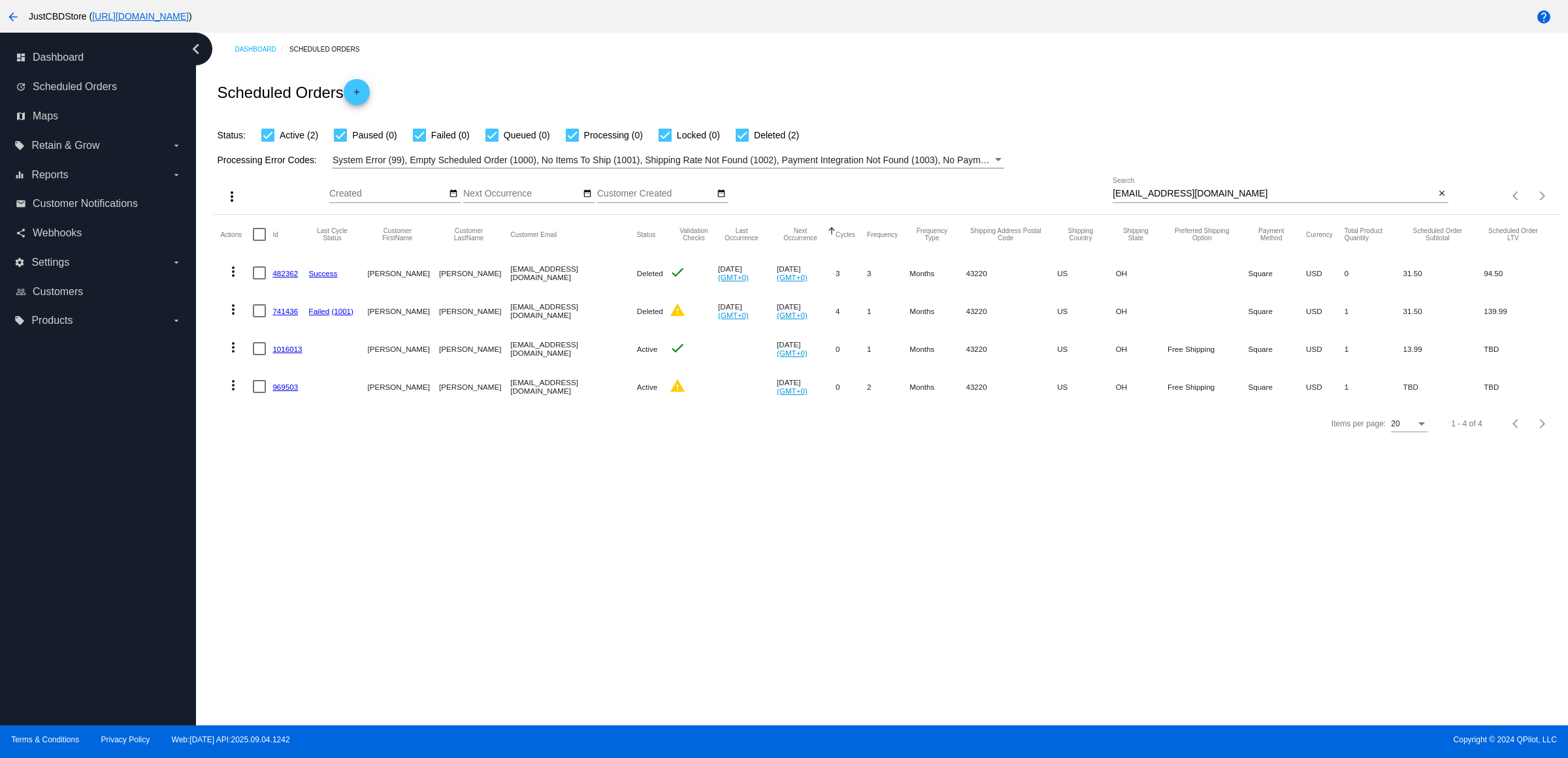
click at [295, 353] on link "1016013" at bounding box center [287, 349] width 29 height 9
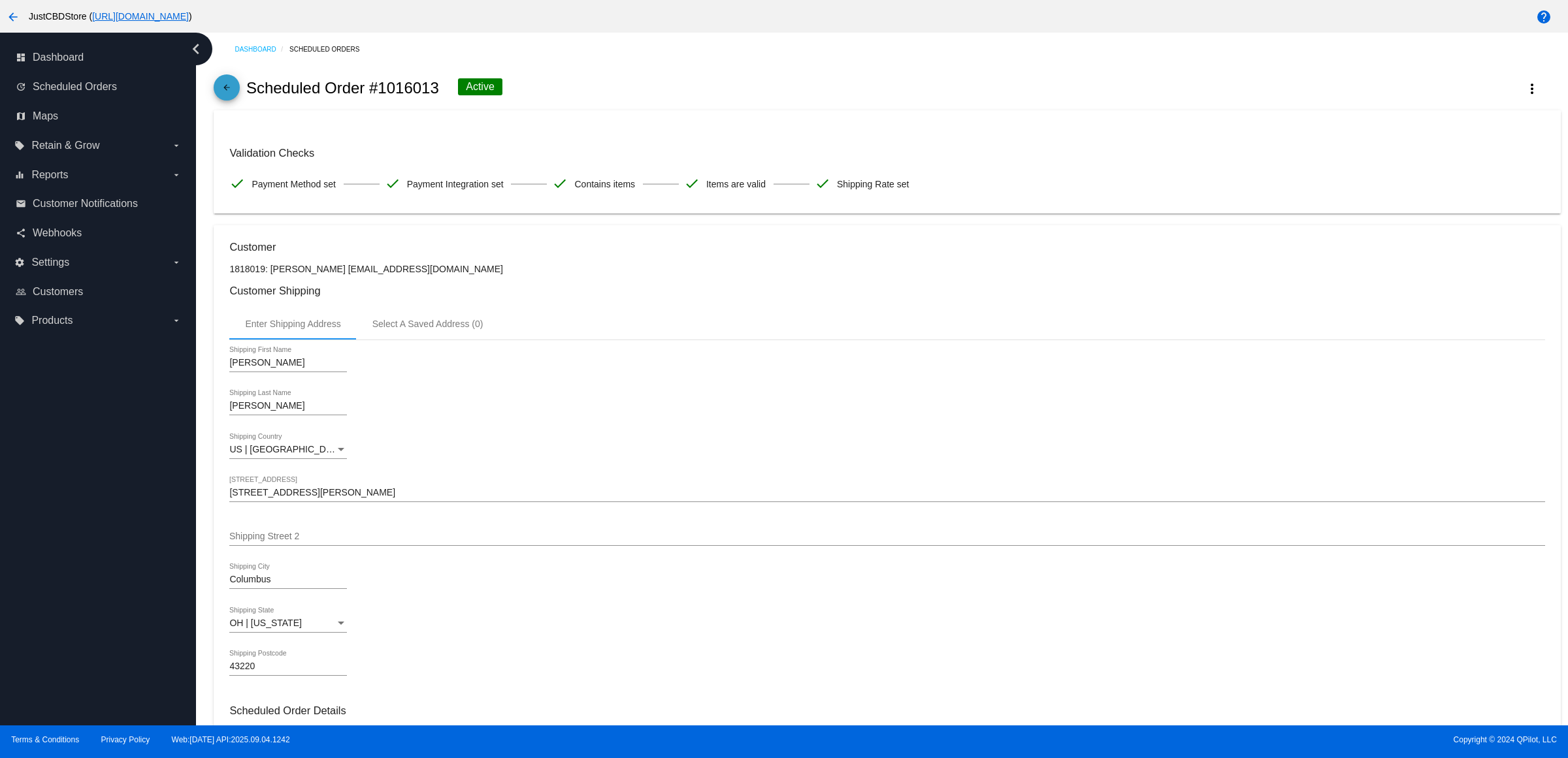
click at [228, 96] on mat-icon "arrow_back" at bounding box center [227, 91] width 16 height 16
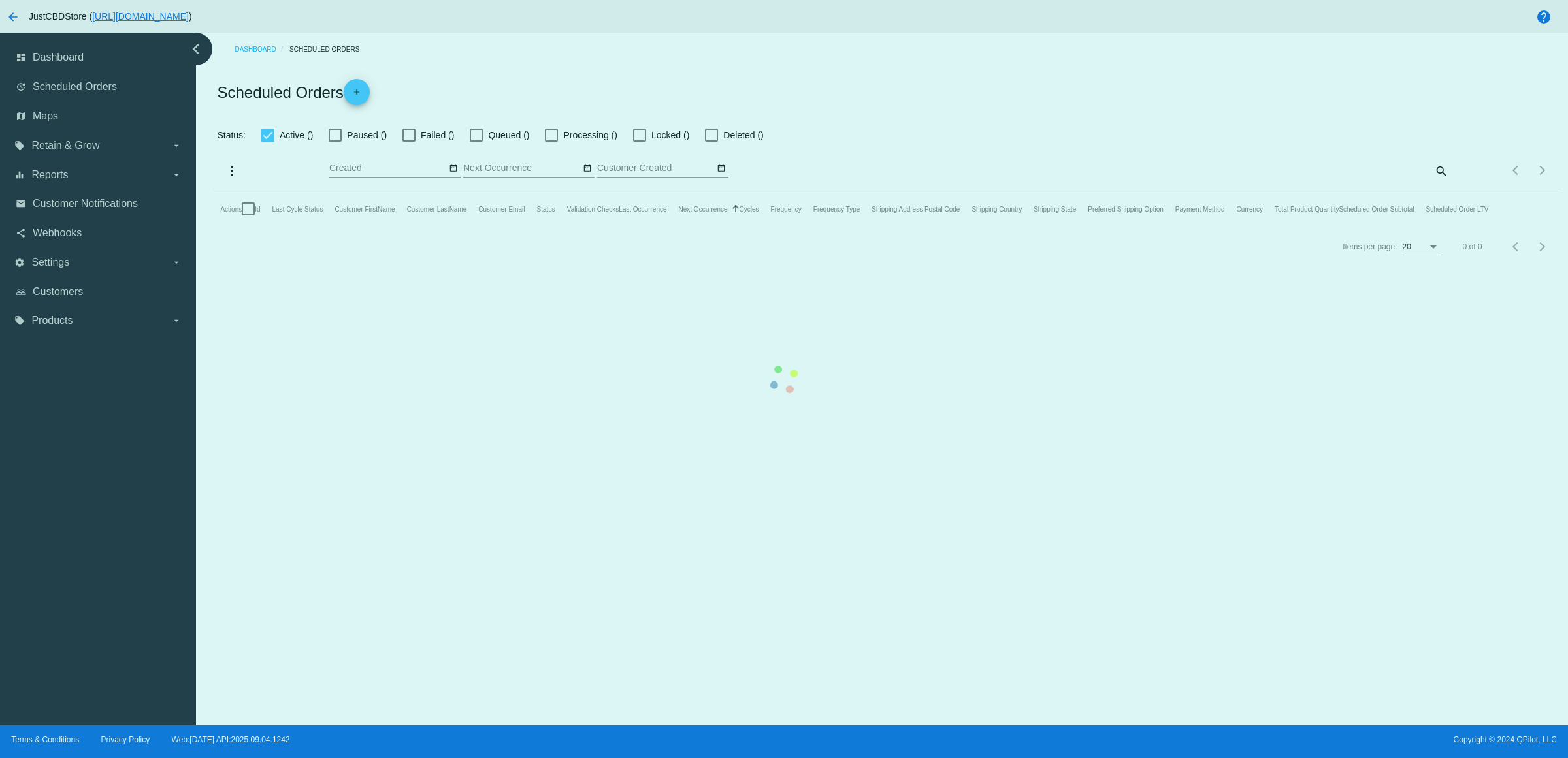
checkbox input "true"
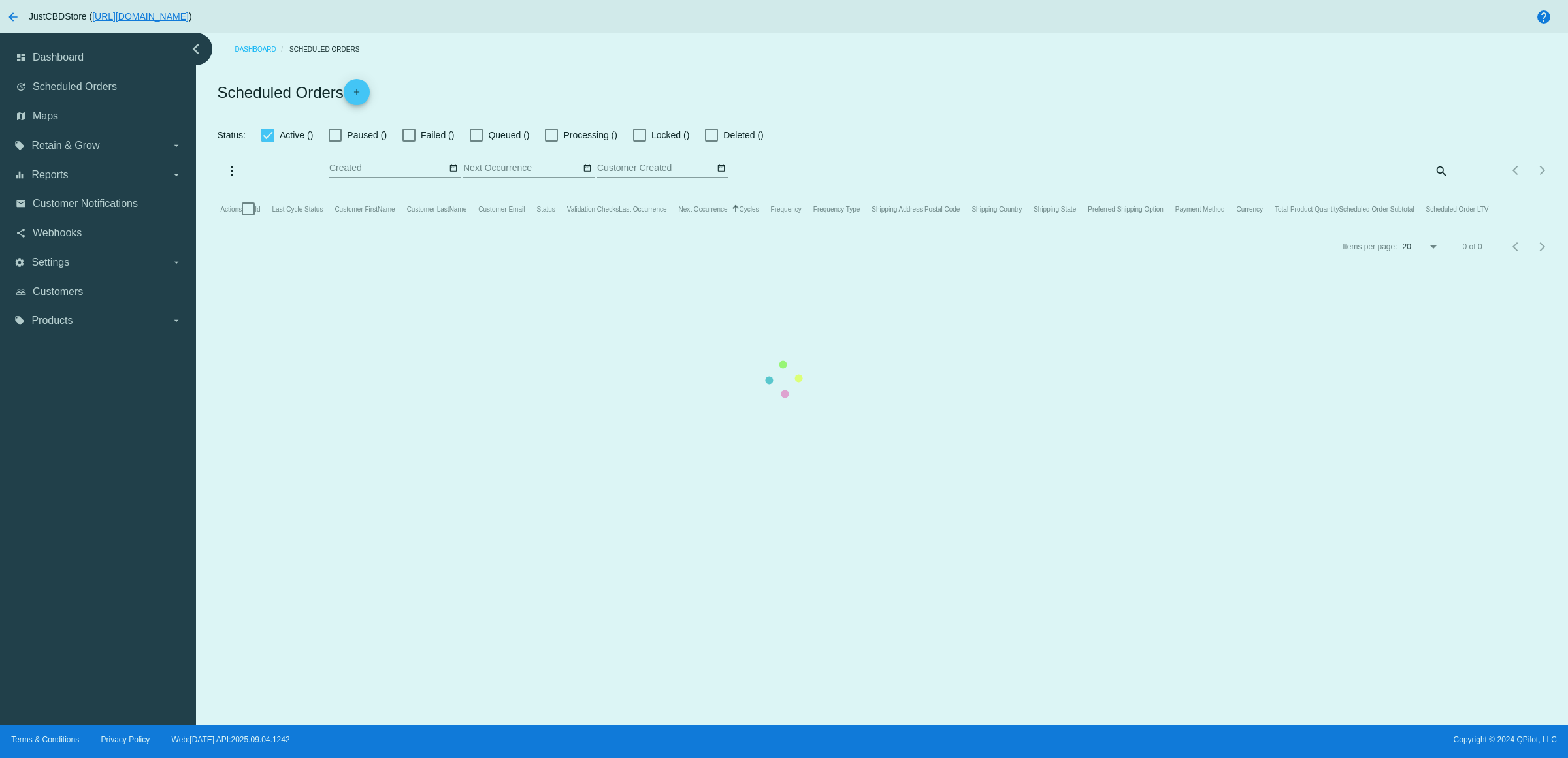
checkbox input "true"
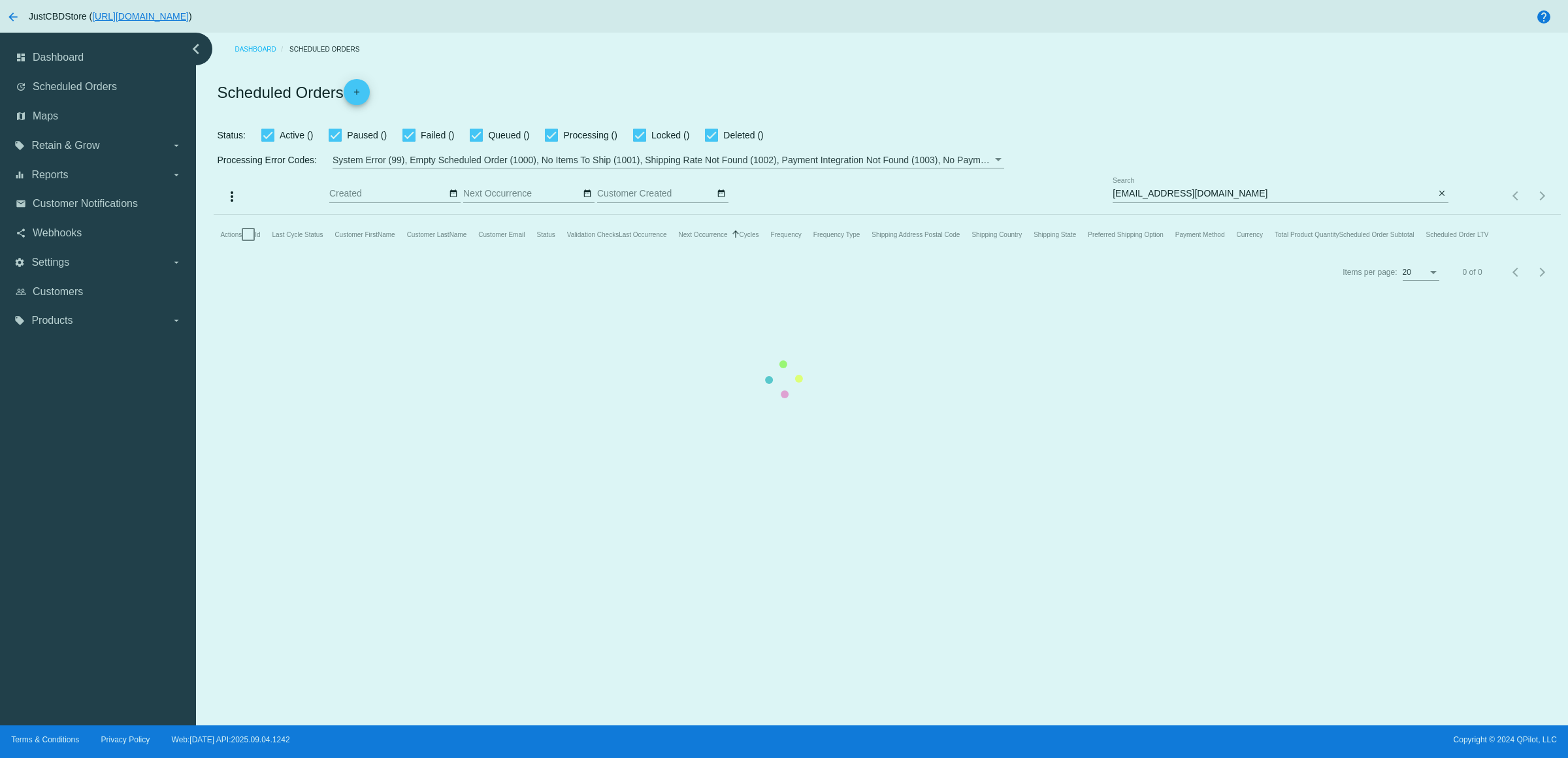
click at [1498, 215] on mat-table "Actions Id Last Cycle Status Customer FirstName Customer LastName Customer Emai…" at bounding box center [887, 234] width 1347 height 39
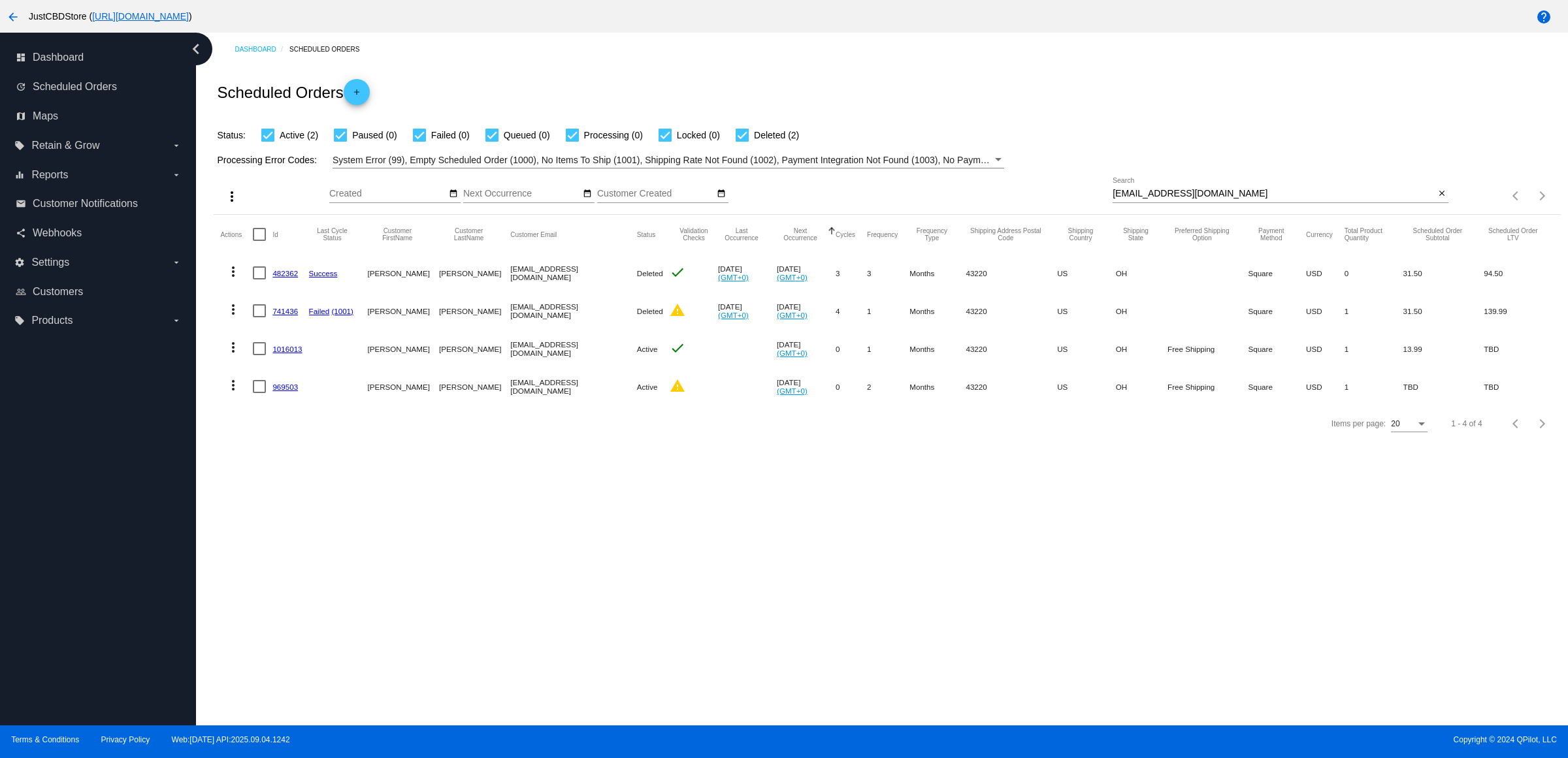
drag, startPoint x: 1117, startPoint y: 233, endPoint x: 544, endPoint y: 473, distance: 621.2
drag, startPoint x: 544, startPoint y: 473, endPoint x: 428, endPoint y: 658, distance: 218.4
click at [478, 728] on div "Terms & Conditions Privacy Policy Web:[DATE] API:2025.09.04.1242 Copyright © 20…" at bounding box center [784, 742] width 1568 height 33
click at [403, 560] on div "Dashboard Scheduled Orders Scheduled Orders add Status: Active (2) Paused (0) F…" at bounding box center [883, 379] width 1372 height 693
click at [291, 353] on link "1016013" at bounding box center [287, 349] width 29 height 9
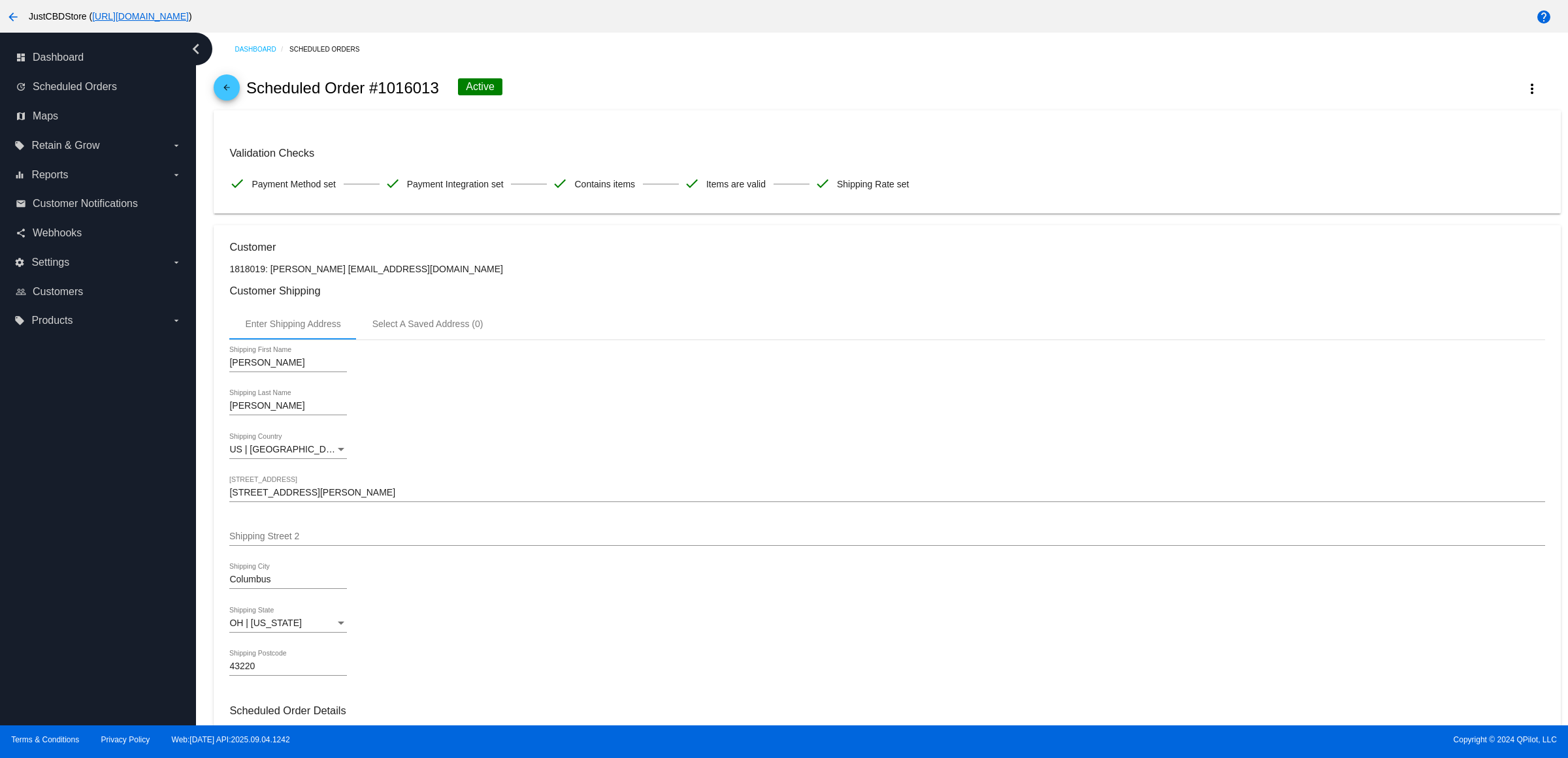
click at [235, 98] on mat-icon "arrow_back" at bounding box center [227, 91] width 16 height 16
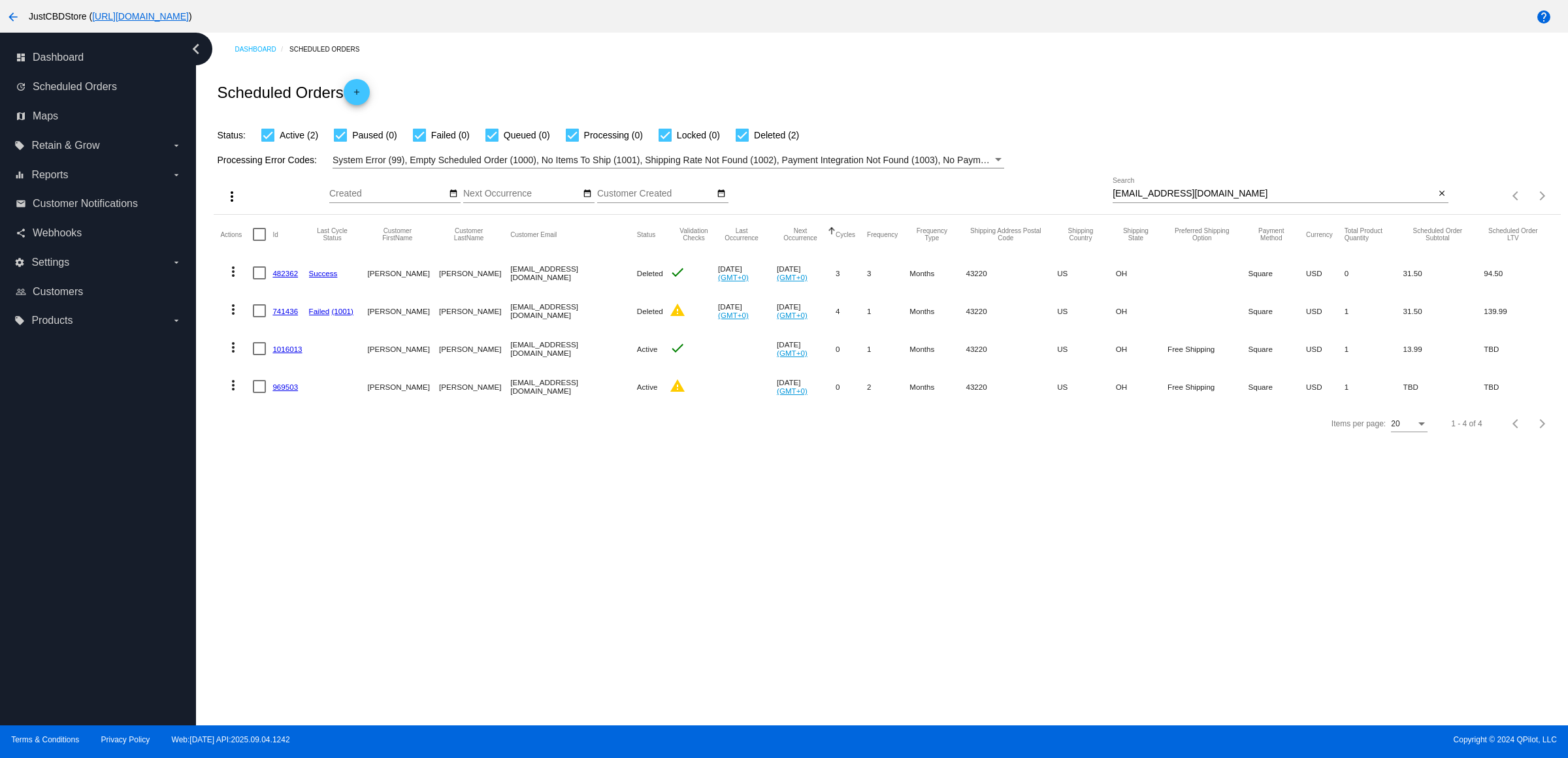
click at [236, 355] on mat-icon "more_vert" at bounding box center [233, 348] width 16 height 16
click at [306, 530] on button "delete Delete" at bounding box center [290, 530] width 130 height 31
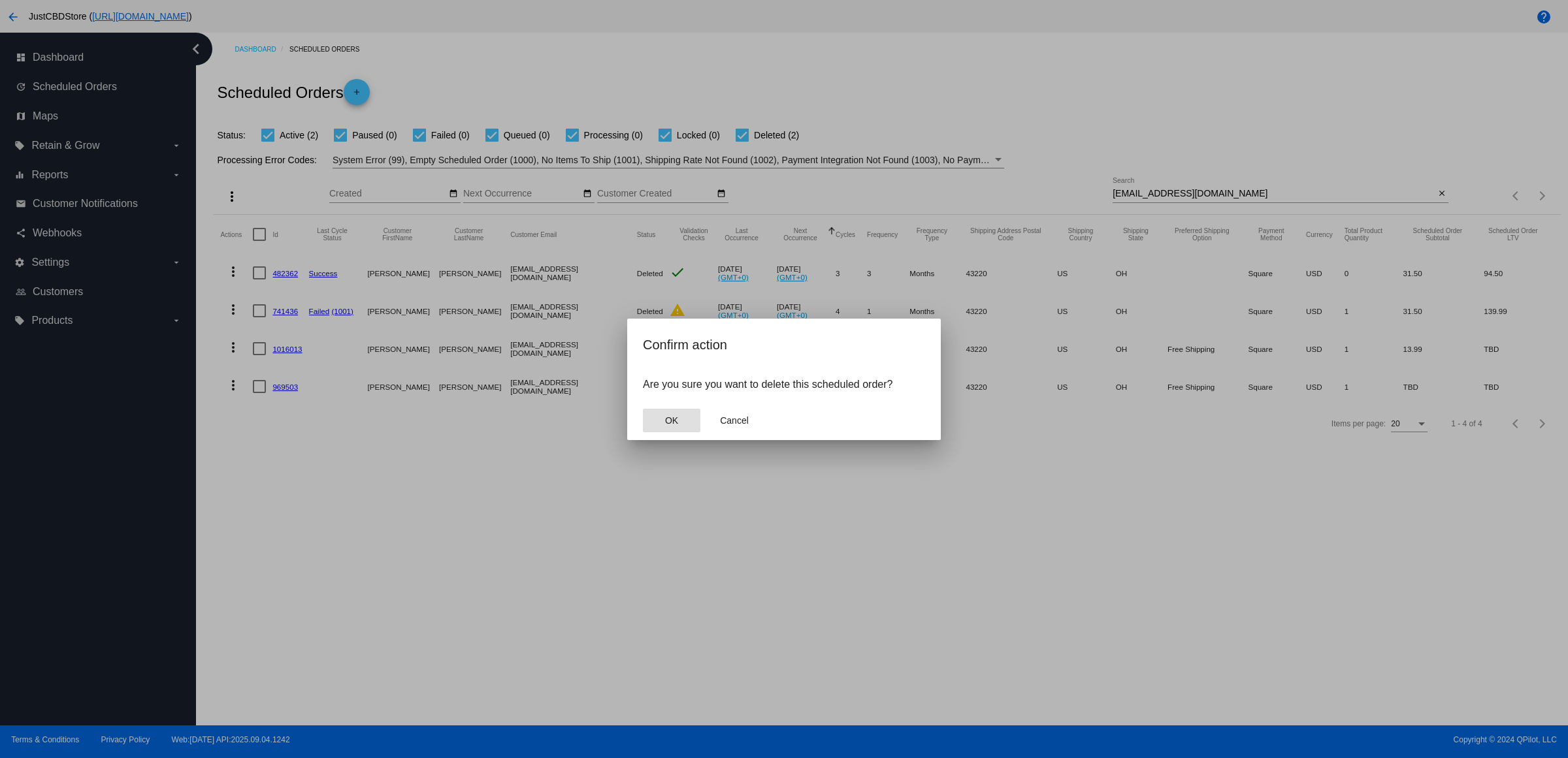
click at [677, 426] on span "OK" at bounding box center [672, 420] width 13 height 11
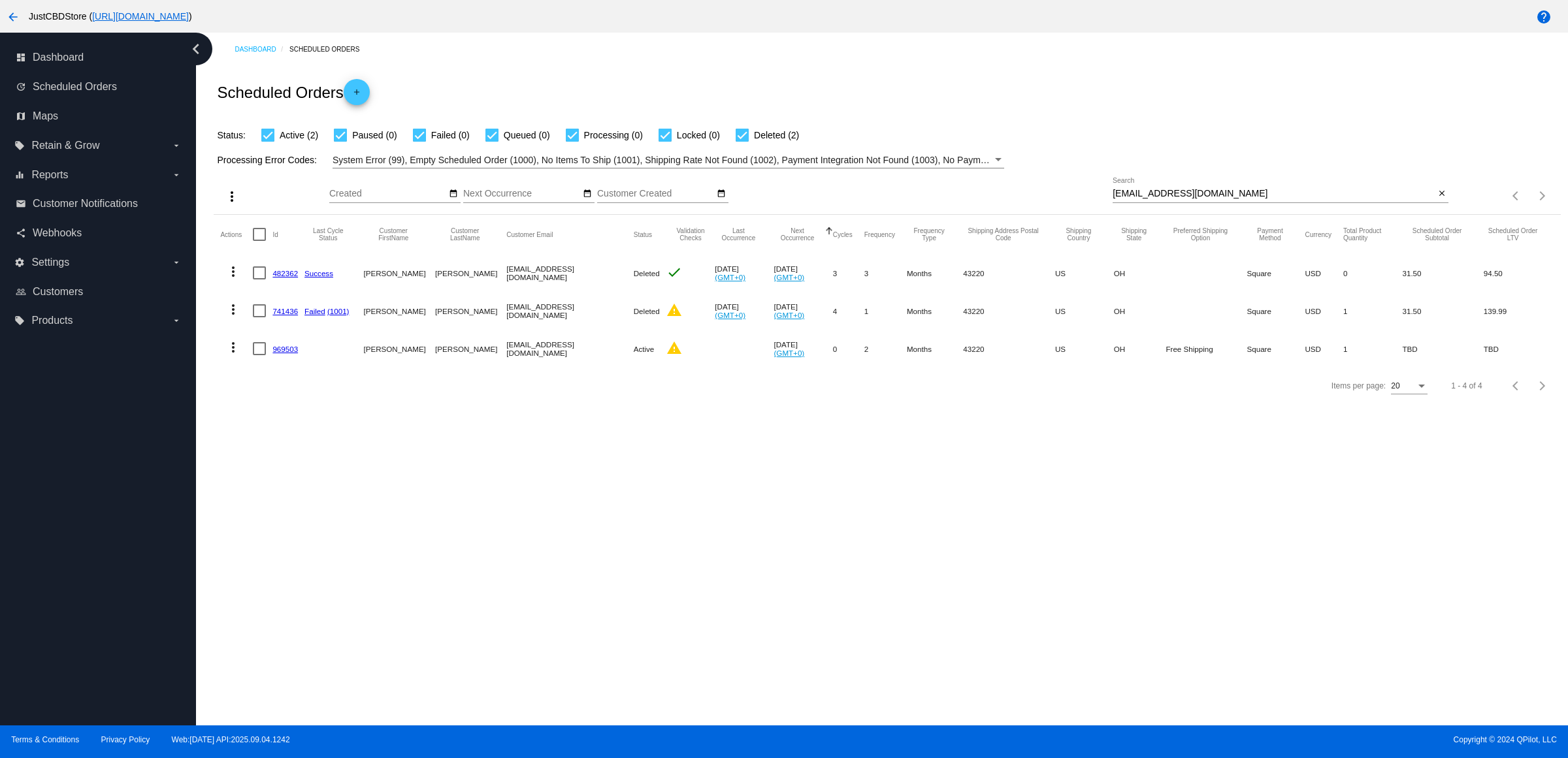
click at [236, 355] on mat-icon "more_vert" at bounding box center [233, 348] width 16 height 16
click at [315, 535] on button "delete Delete" at bounding box center [290, 530] width 130 height 31
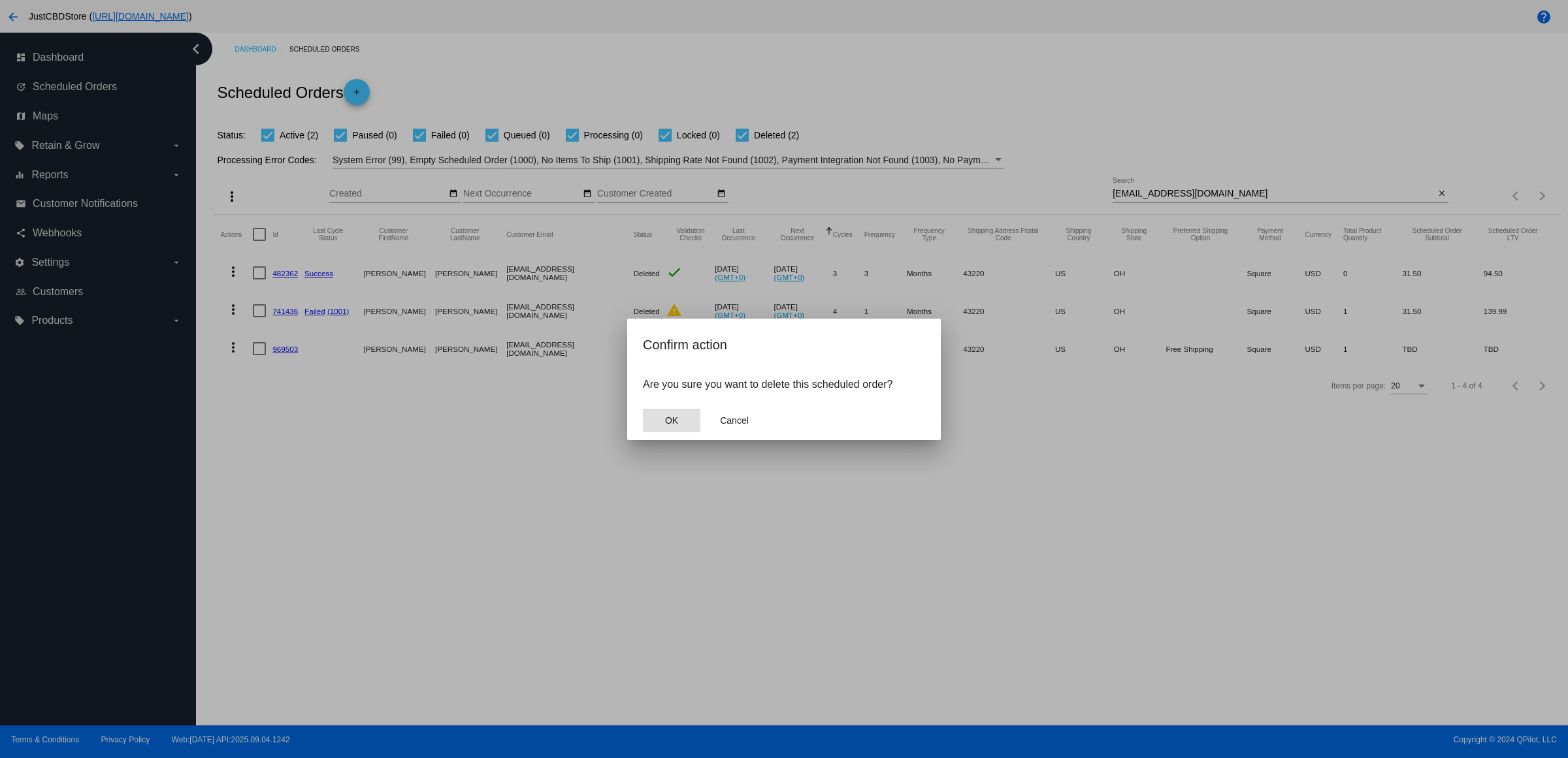
click at [663, 433] on button "OK" at bounding box center [671, 420] width 58 height 24
